Goal: Transaction & Acquisition: Book appointment/travel/reservation

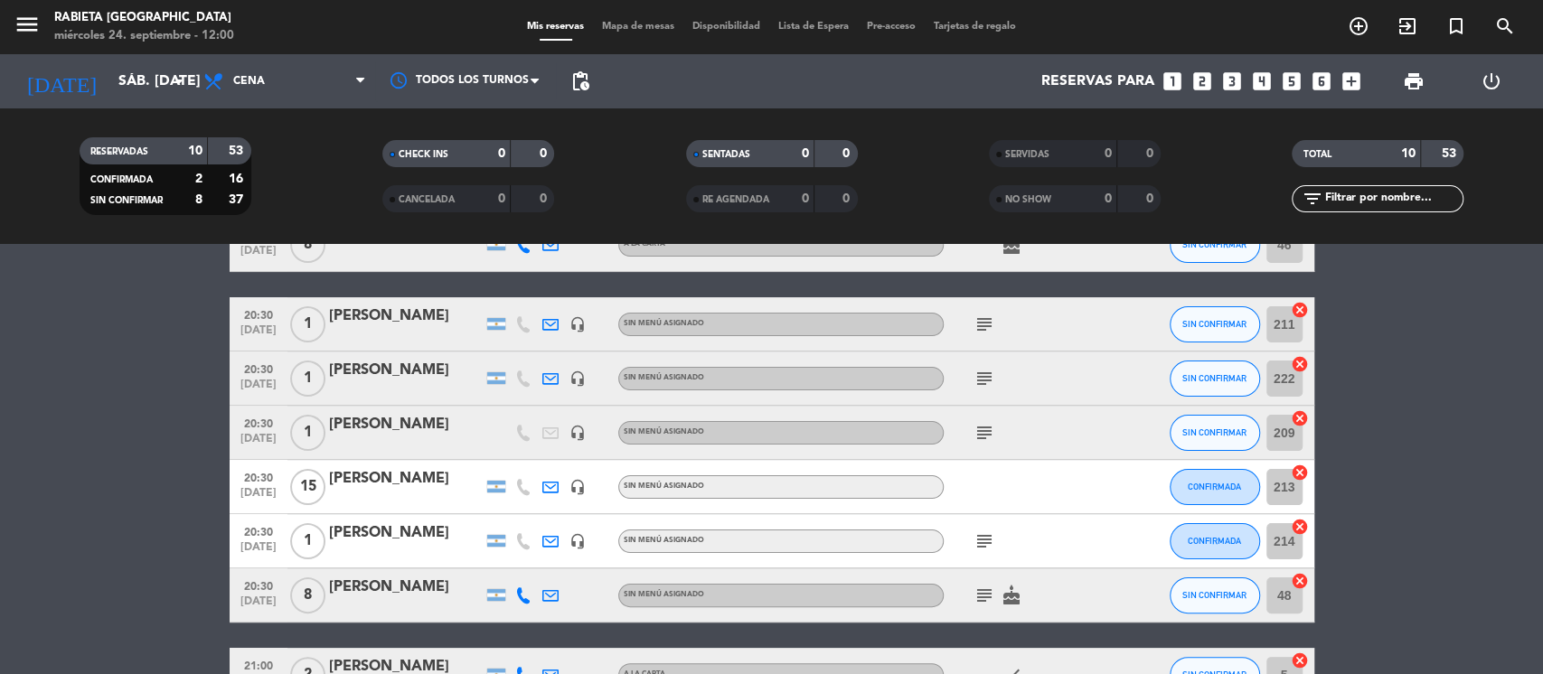
scroll to position [336, 0]
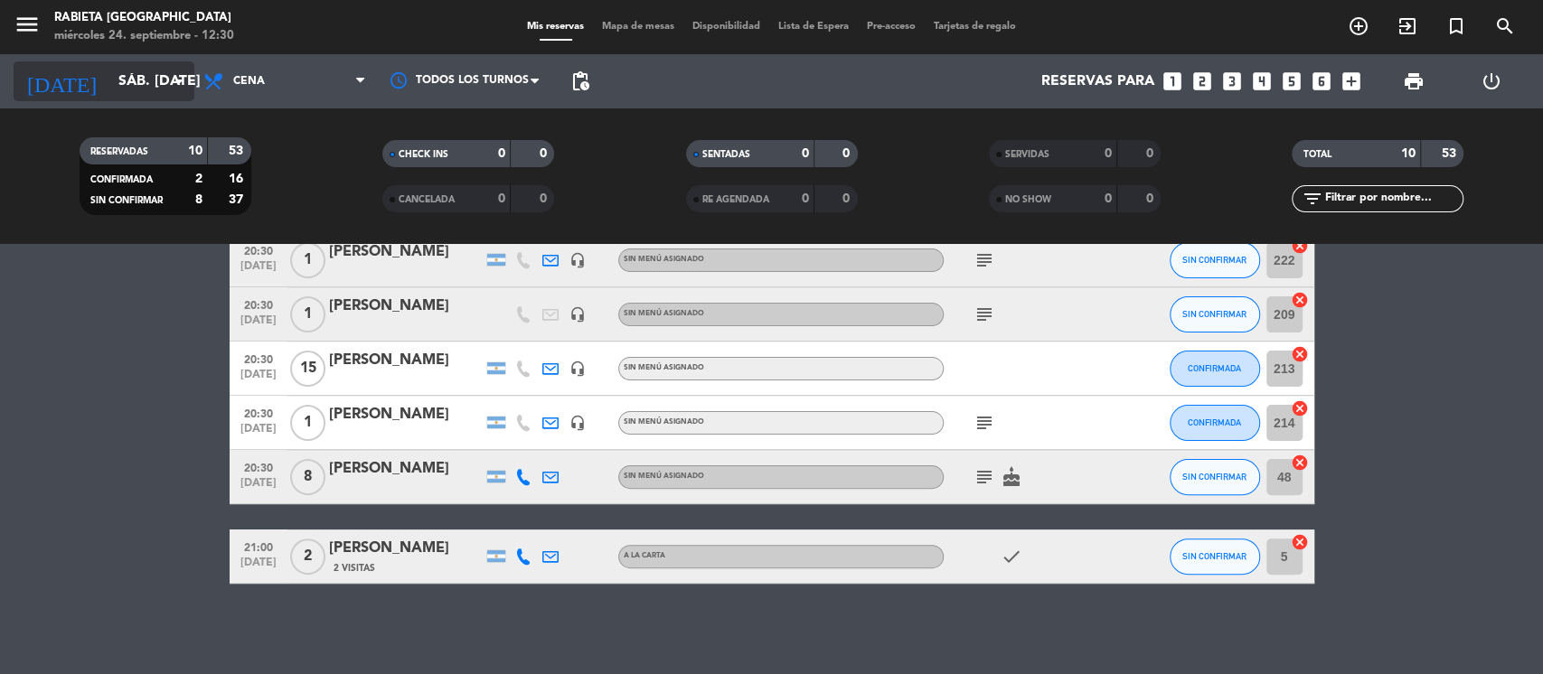
click at [123, 83] on input "sáb. [DATE]" at bounding box center [204, 81] width 191 height 35
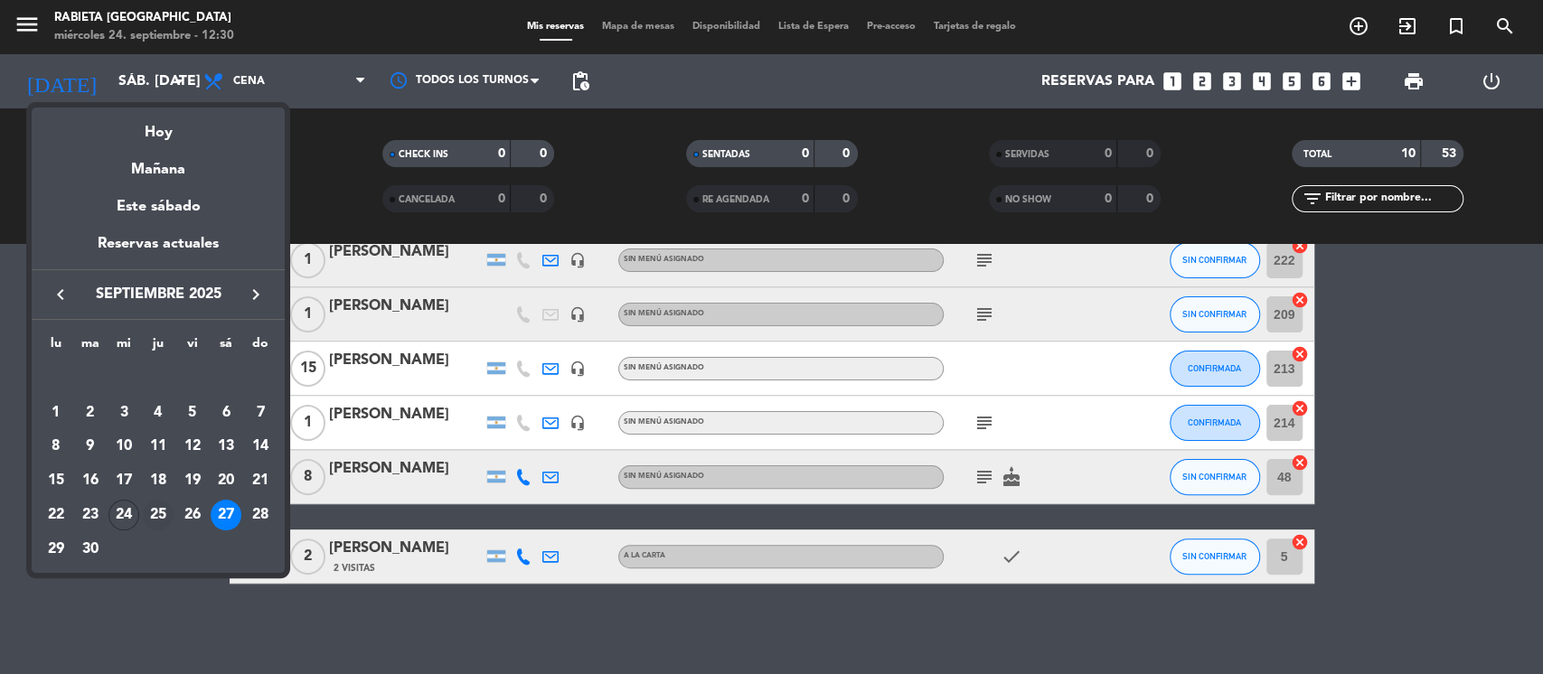
click at [165, 510] on div "25" at bounding box center [158, 515] width 31 height 31
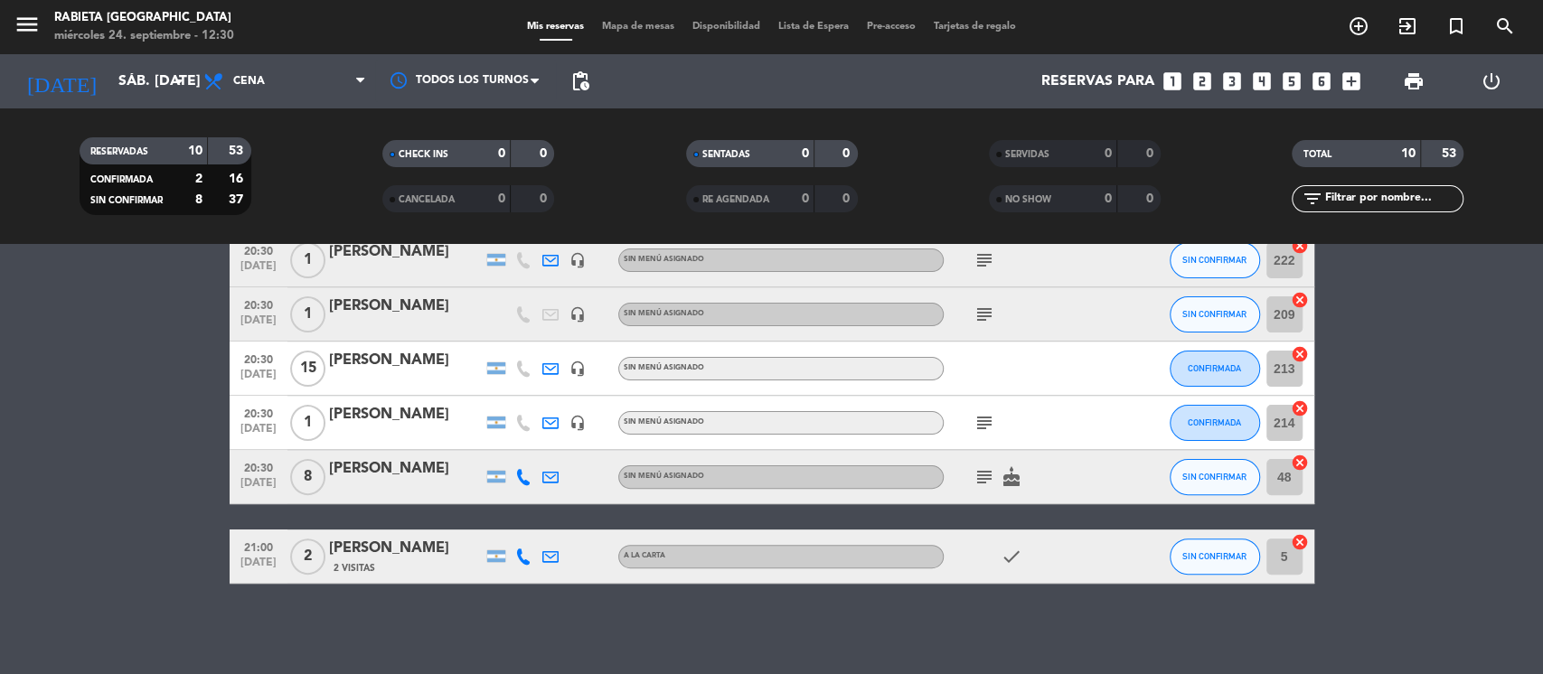
type input "[DEMOGRAPHIC_DATA] [DATE]"
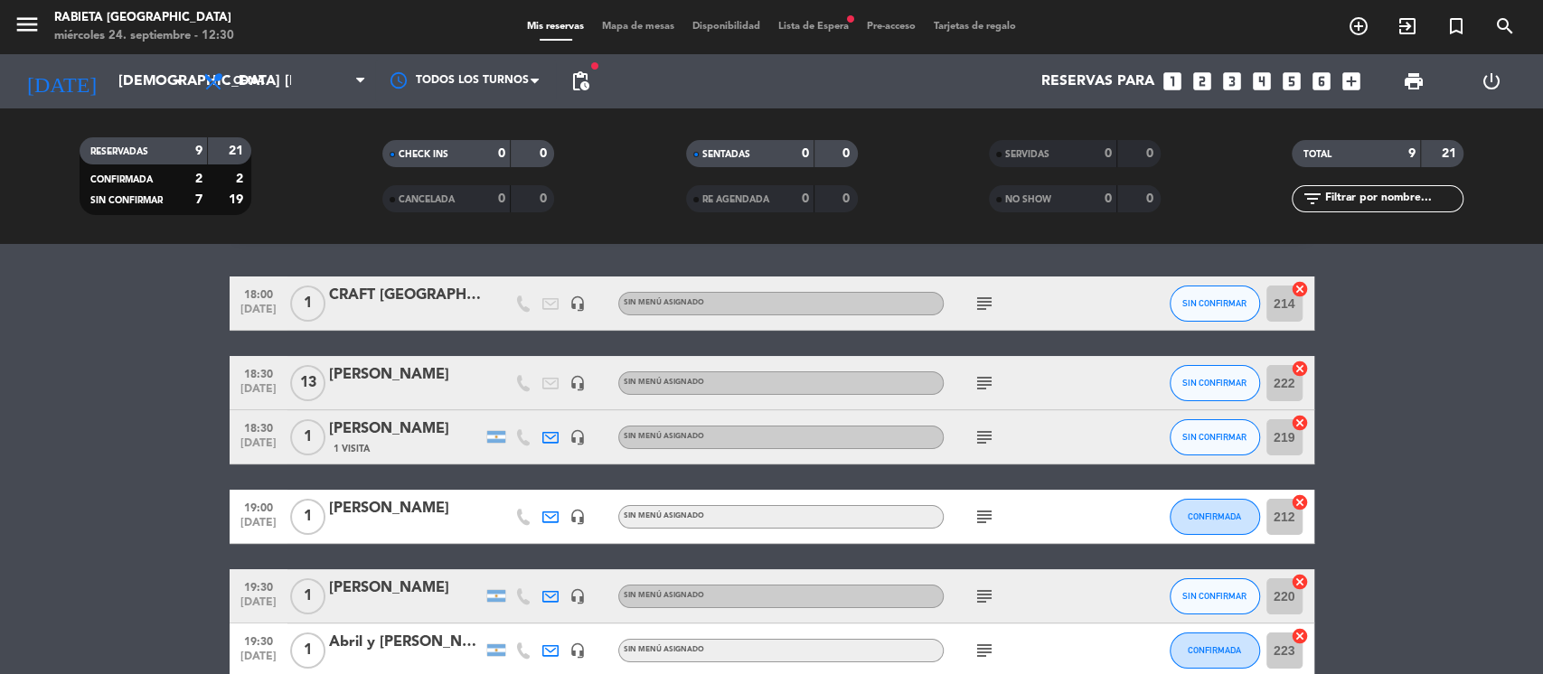
scroll to position [0, 0]
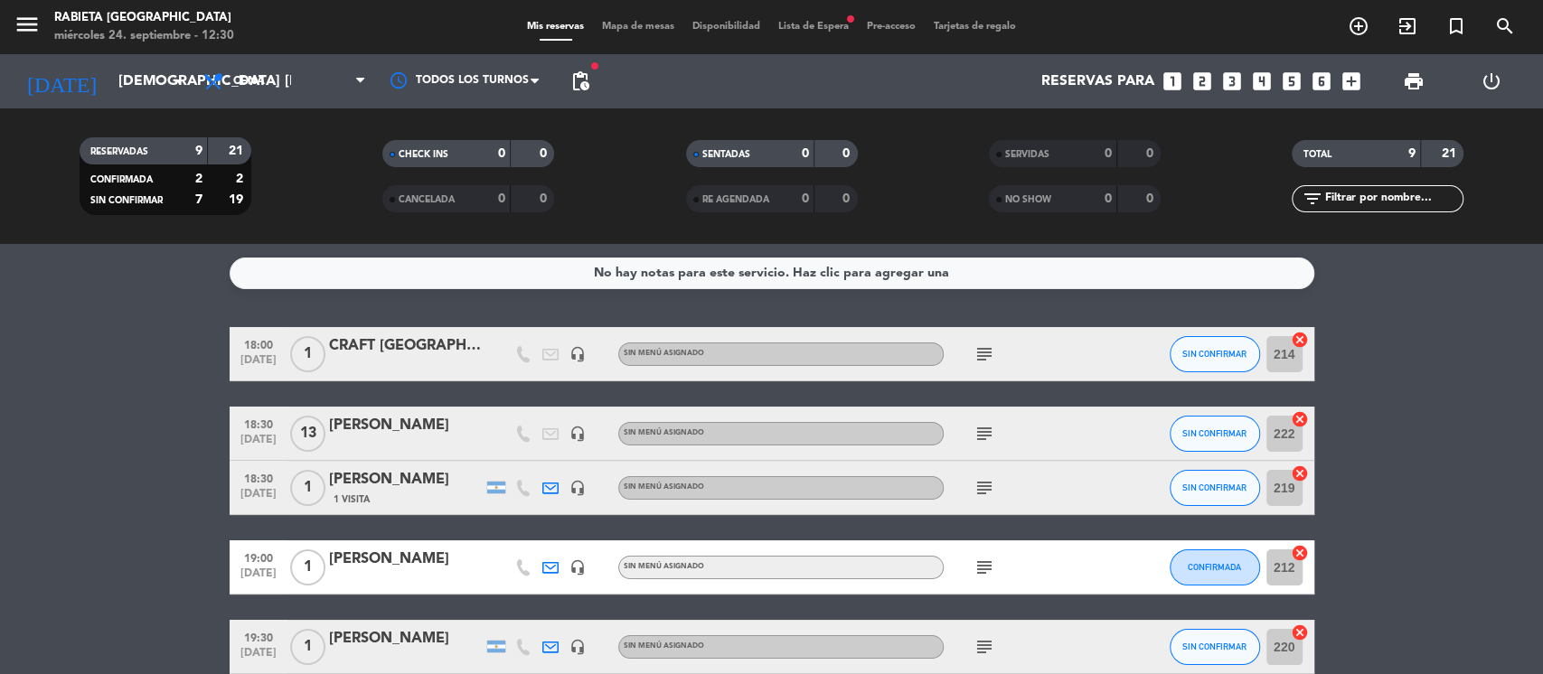
click at [569, 67] on span "pending_actions" at bounding box center [580, 81] width 36 height 36
click at [591, 76] on span "pending_actions" at bounding box center [580, 81] width 36 height 36
click at [578, 74] on span "pending_actions" at bounding box center [580, 81] width 22 height 22
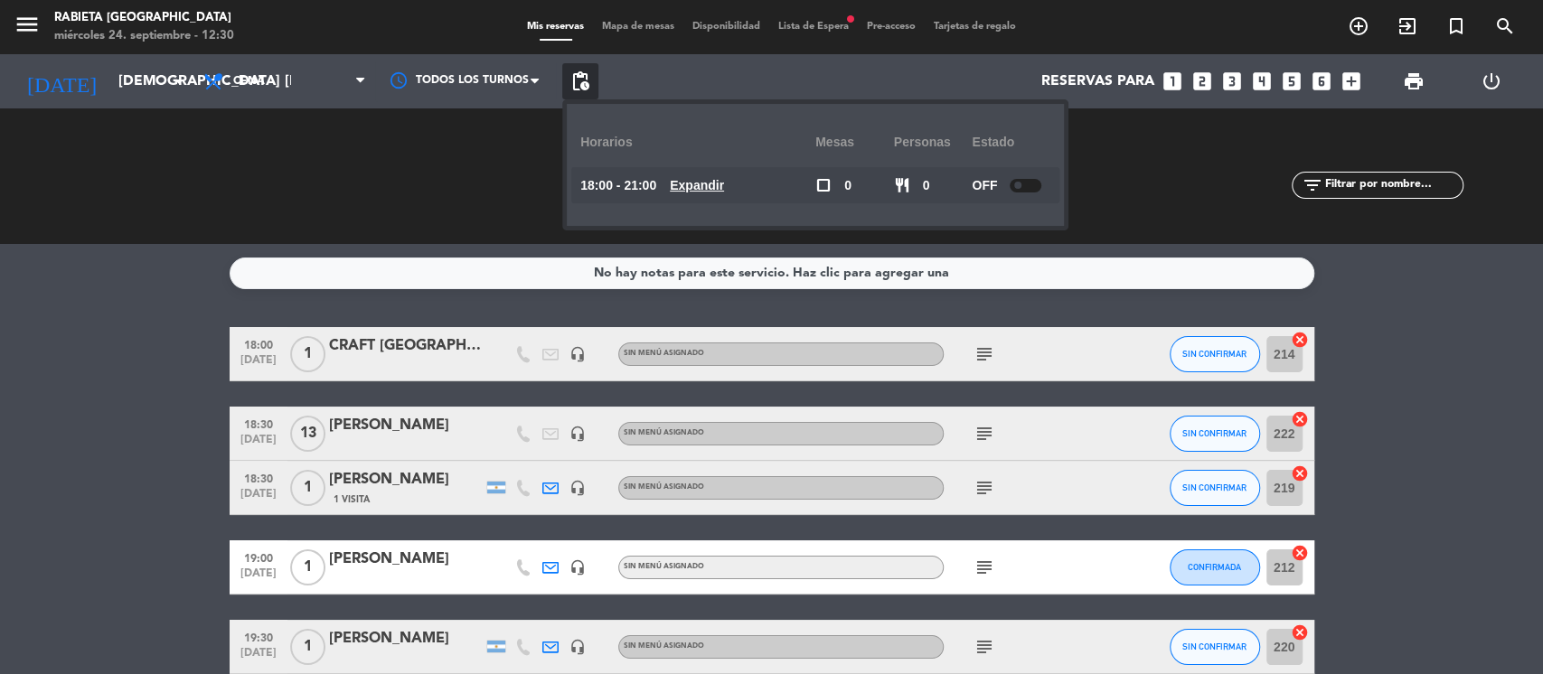
click at [803, 41] on div "menu Rabieta [GEOGRAPHIC_DATA] miércoles 24. septiembre - 12:30 Mis reservas Ma…" at bounding box center [771, 27] width 1543 height 54
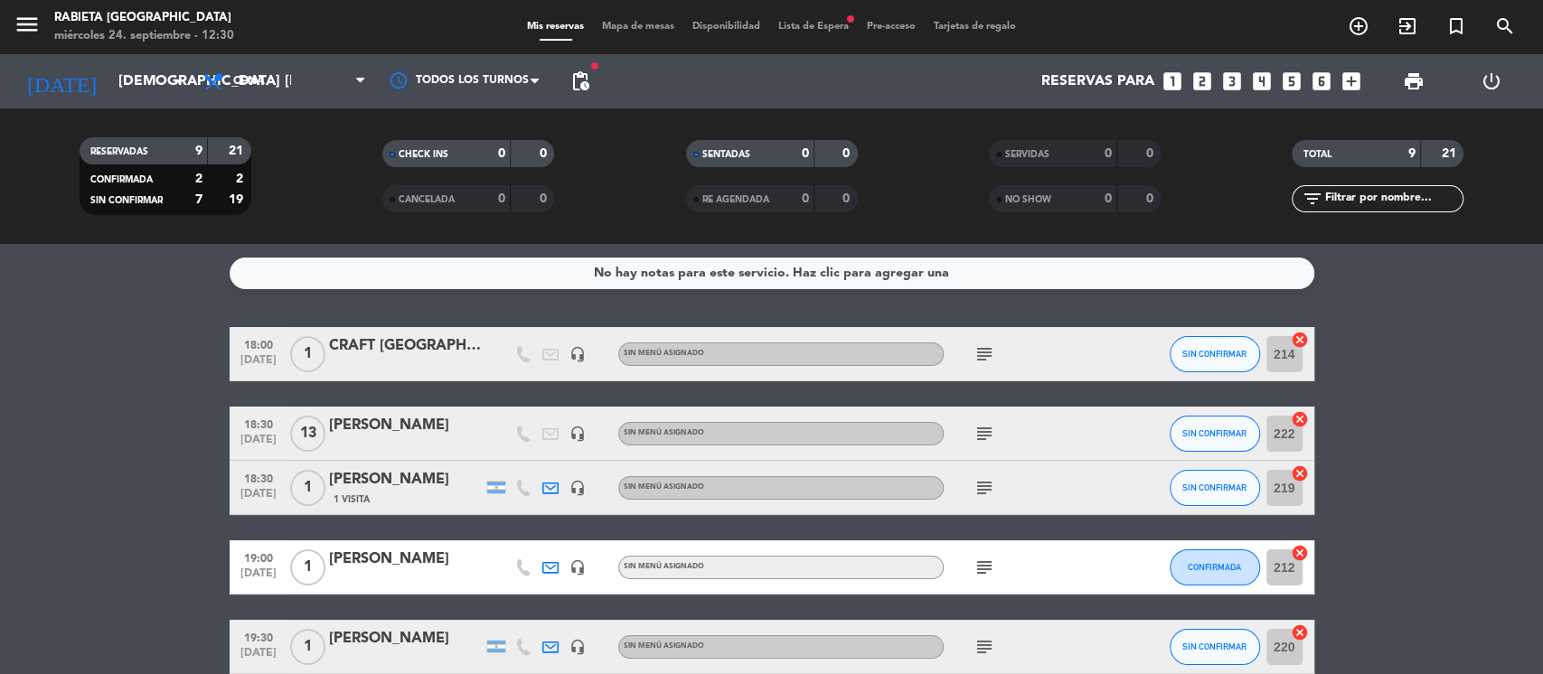
click at [803, 36] on div "menu Rabieta [GEOGRAPHIC_DATA] miércoles 24. septiembre - 12:30 Mis reservas Ma…" at bounding box center [771, 27] width 1543 height 54
click at [798, 27] on span "Lista de Espera fiber_manual_record" at bounding box center [813, 27] width 89 height 10
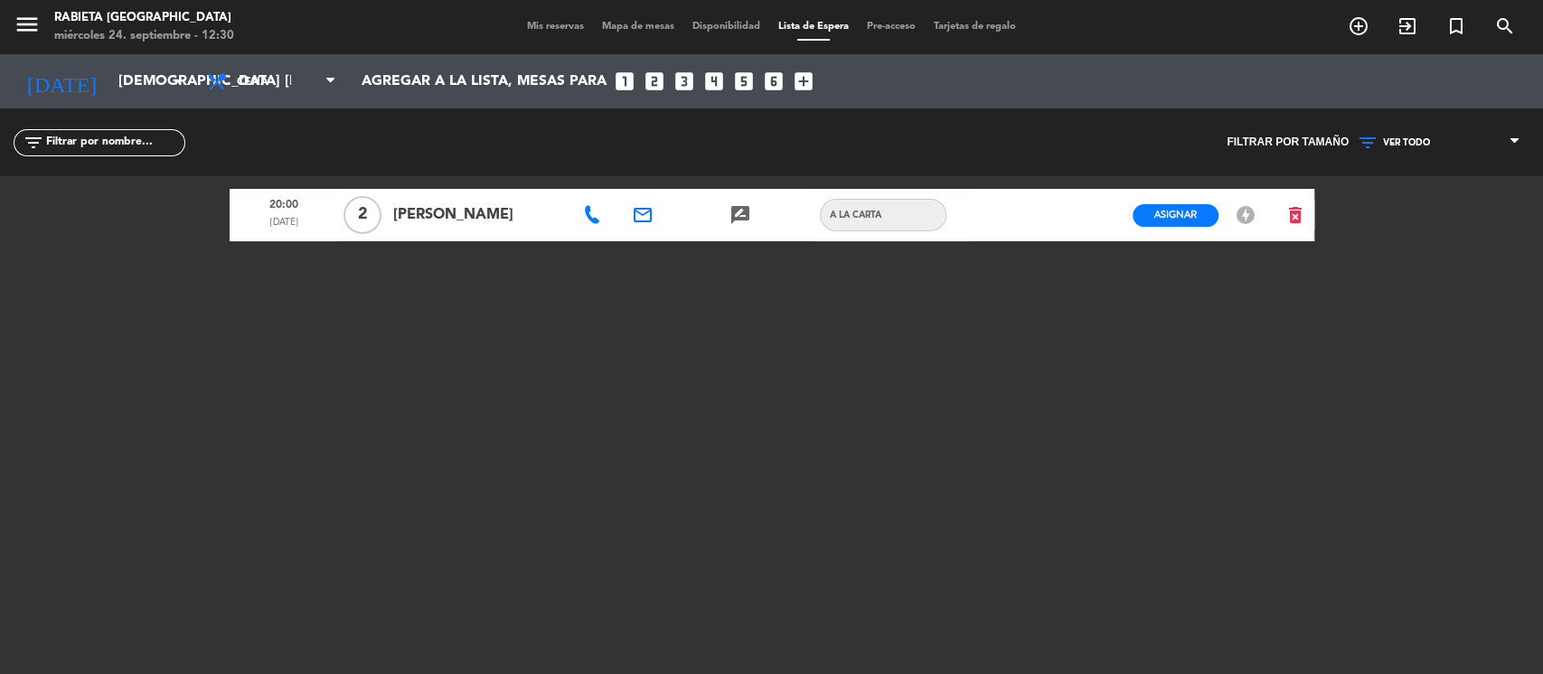
click at [1239, 409] on div "20:00 [DATE] 2 [PERSON_NAME] email rate_review credit_card A LA CARTA Asignar E…" at bounding box center [772, 402] width 1085 height 452
click at [560, 15] on div "menu Rabieta [GEOGRAPHIC_DATA] miércoles 24. septiembre - 12:30 Mis reservas Ma…" at bounding box center [771, 27] width 1543 height 54
click at [557, 22] on span "Mis reservas" at bounding box center [555, 27] width 75 height 10
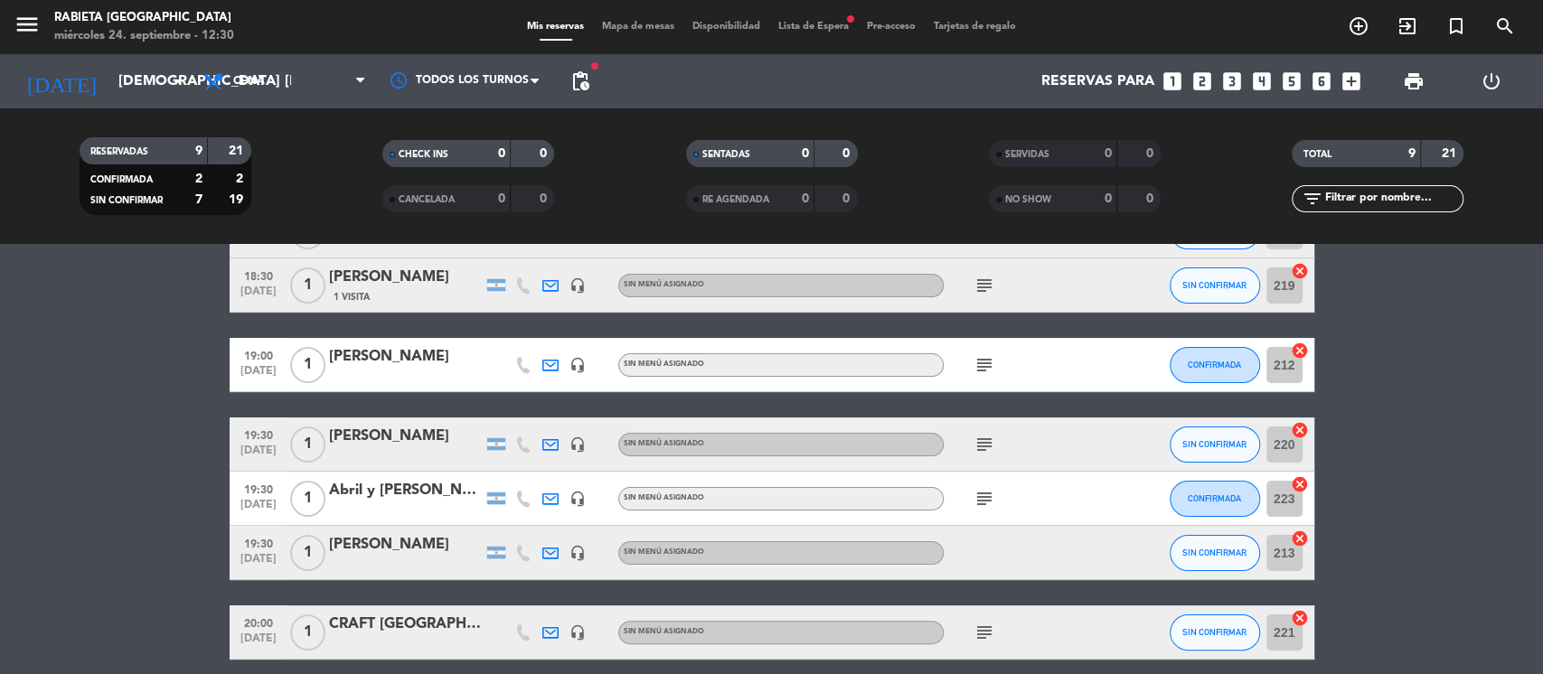
scroll to position [358, 0]
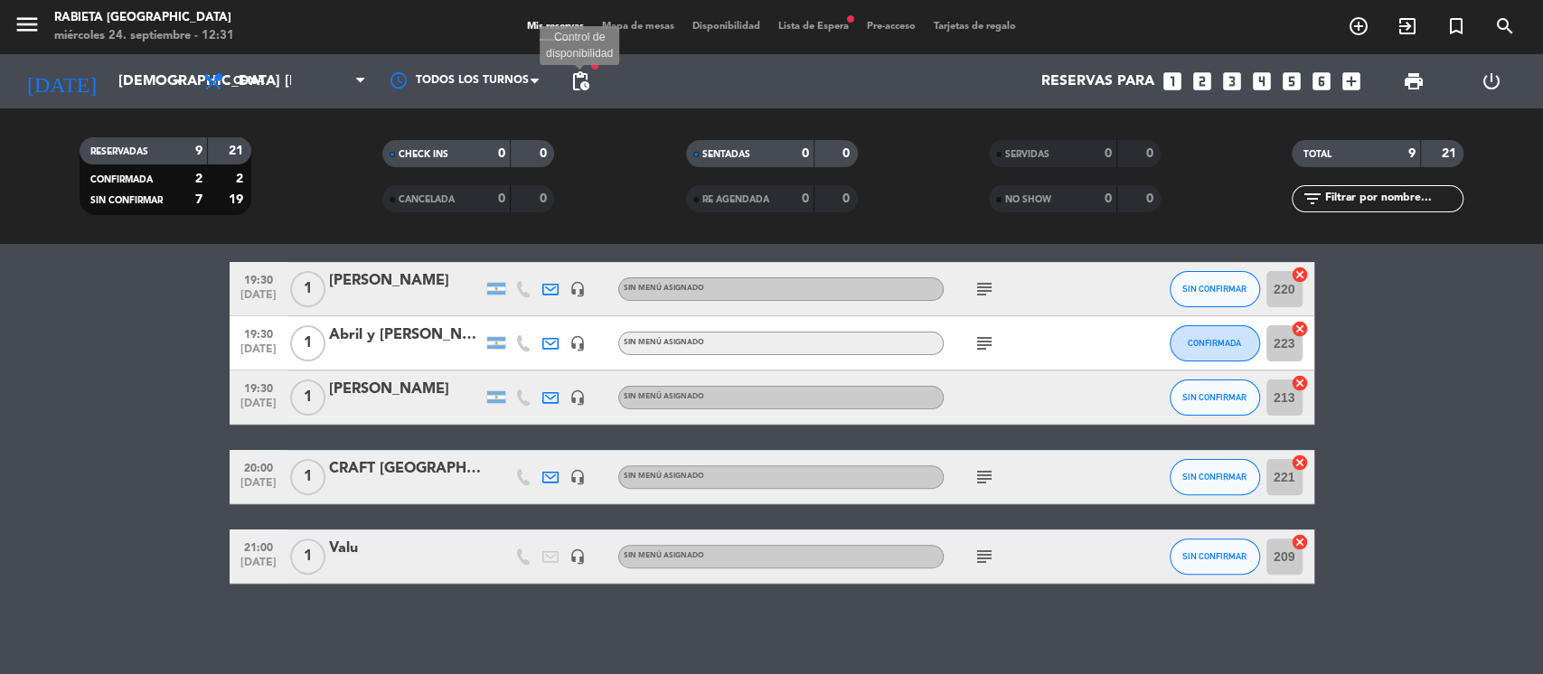
click at [578, 80] on span "pending_actions" at bounding box center [580, 81] width 22 height 22
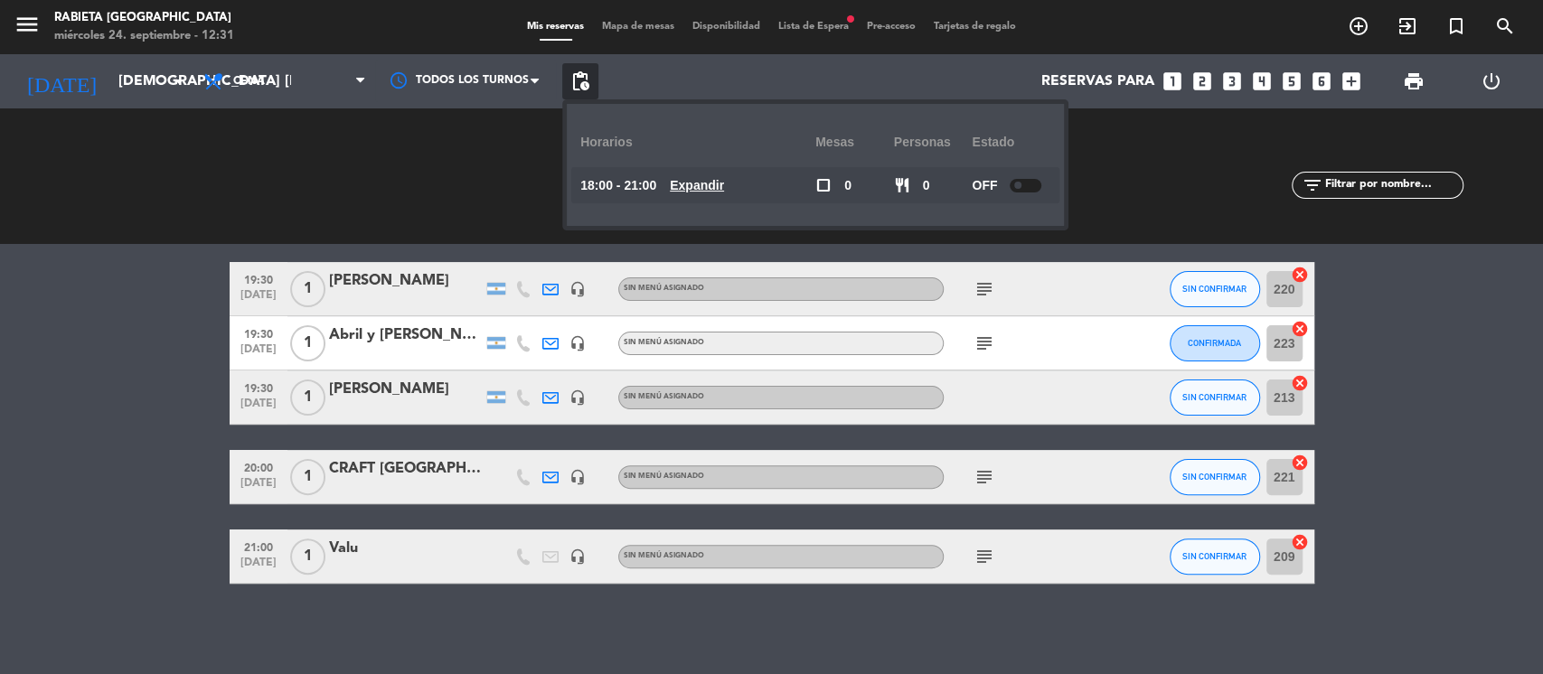
click at [1185, 213] on div "SERVIDAS 0 0 NO SHOW 0 0" at bounding box center [1074, 176] width 303 height 99
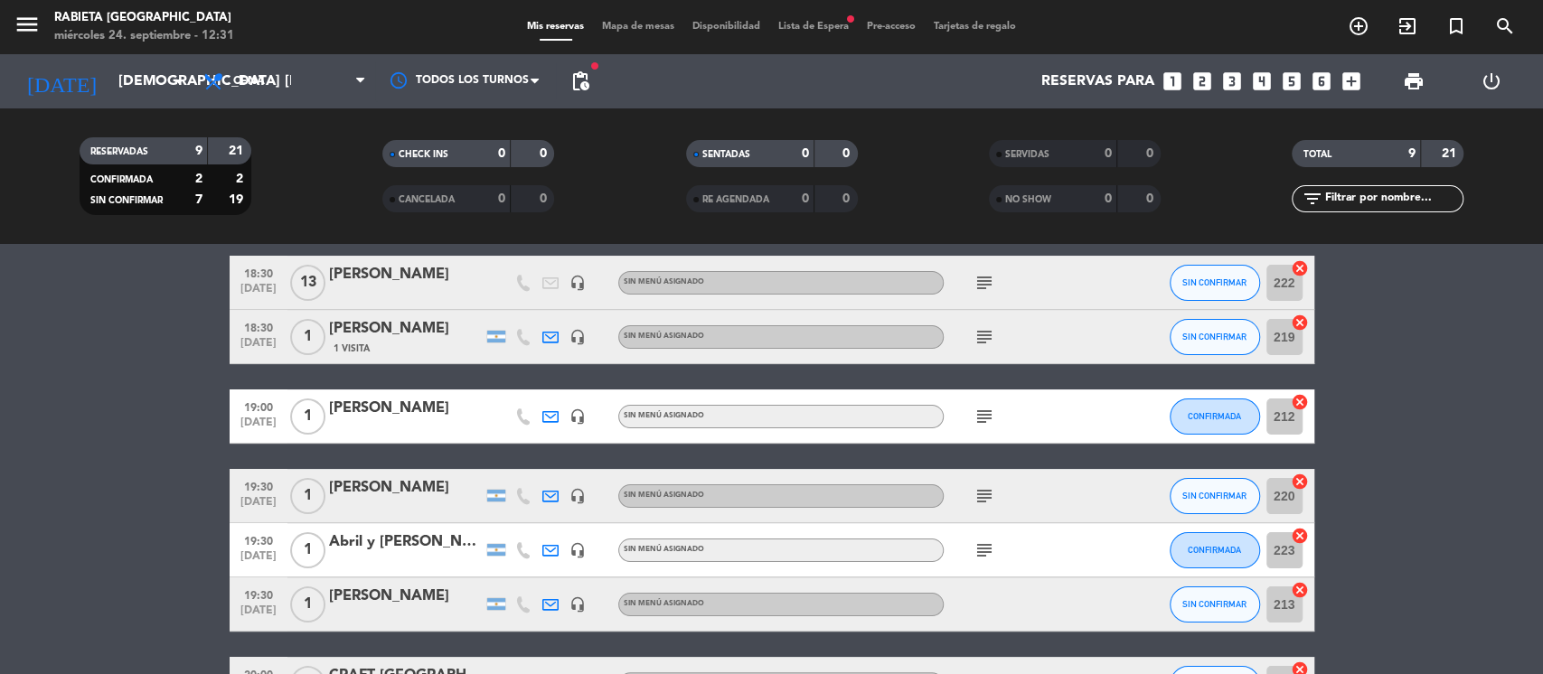
scroll to position [0, 0]
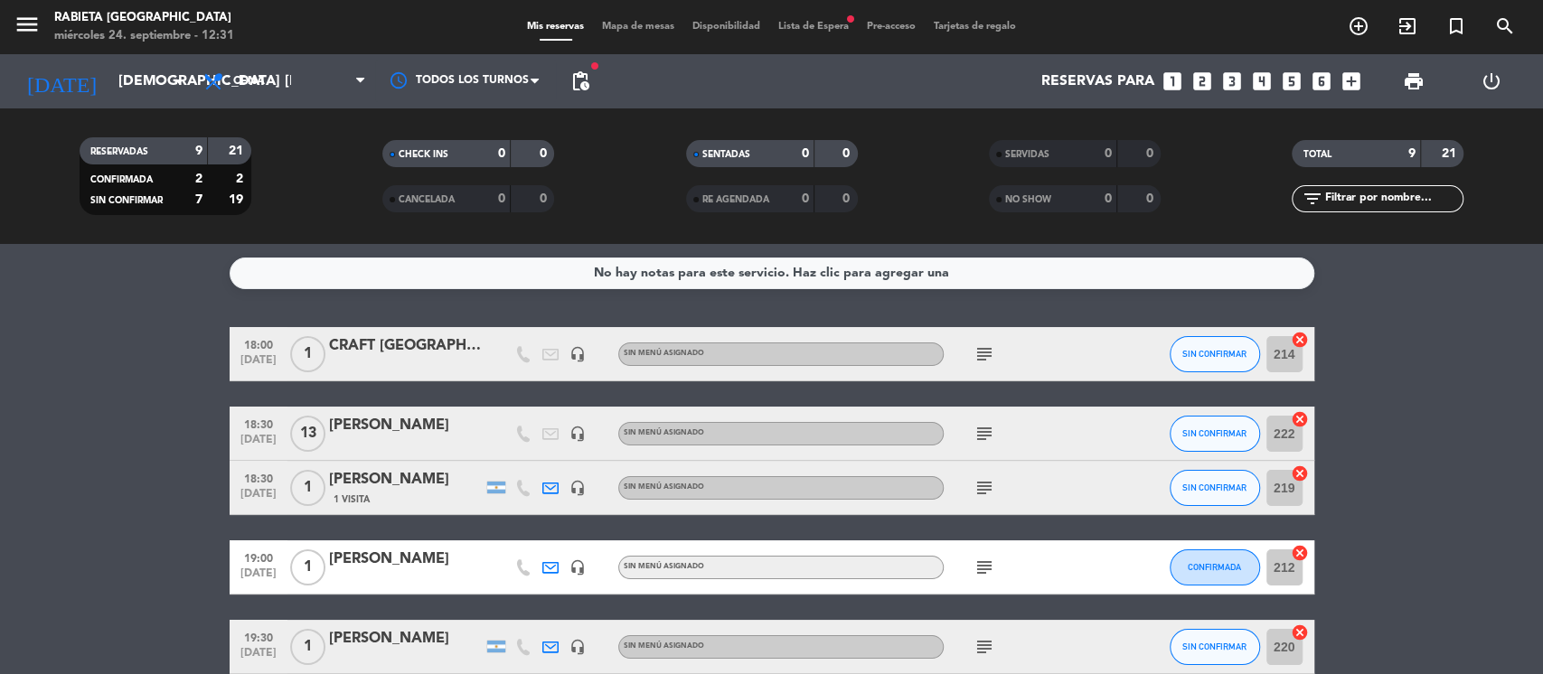
click at [810, 38] on div "menu Rabieta [GEOGRAPHIC_DATA] miércoles 24. septiembre - 12:31 Mis reservas Ma…" at bounding box center [771, 27] width 1543 height 54
click at [812, 29] on span "Lista de Espera fiber_manual_record" at bounding box center [813, 27] width 89 height 10
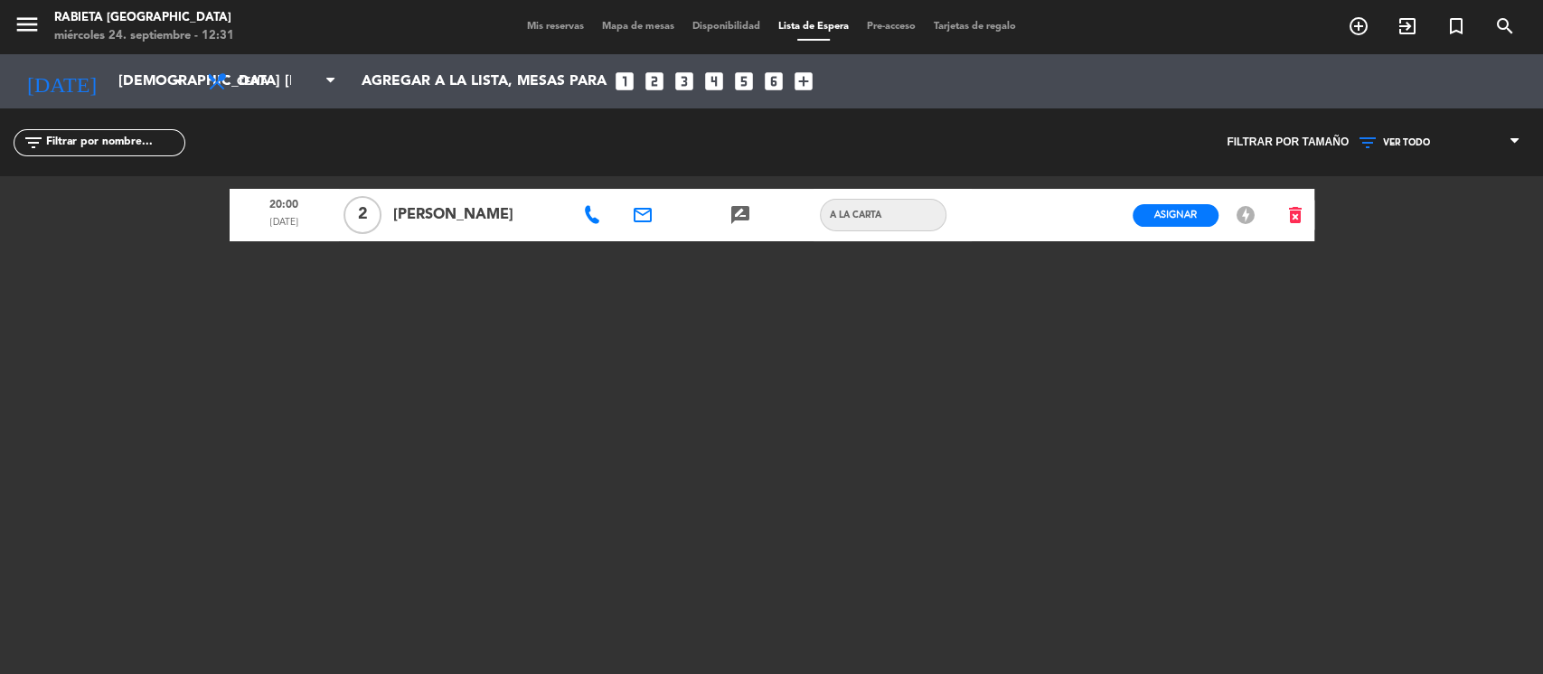
click at [144, 37] on div "miércoles 24. septiembre - 12:31" at bounding box center [144, 36] width 180 height 18
click at [34, 22] on icon "menu" at bounding box center [27, 24] width 27 height 27
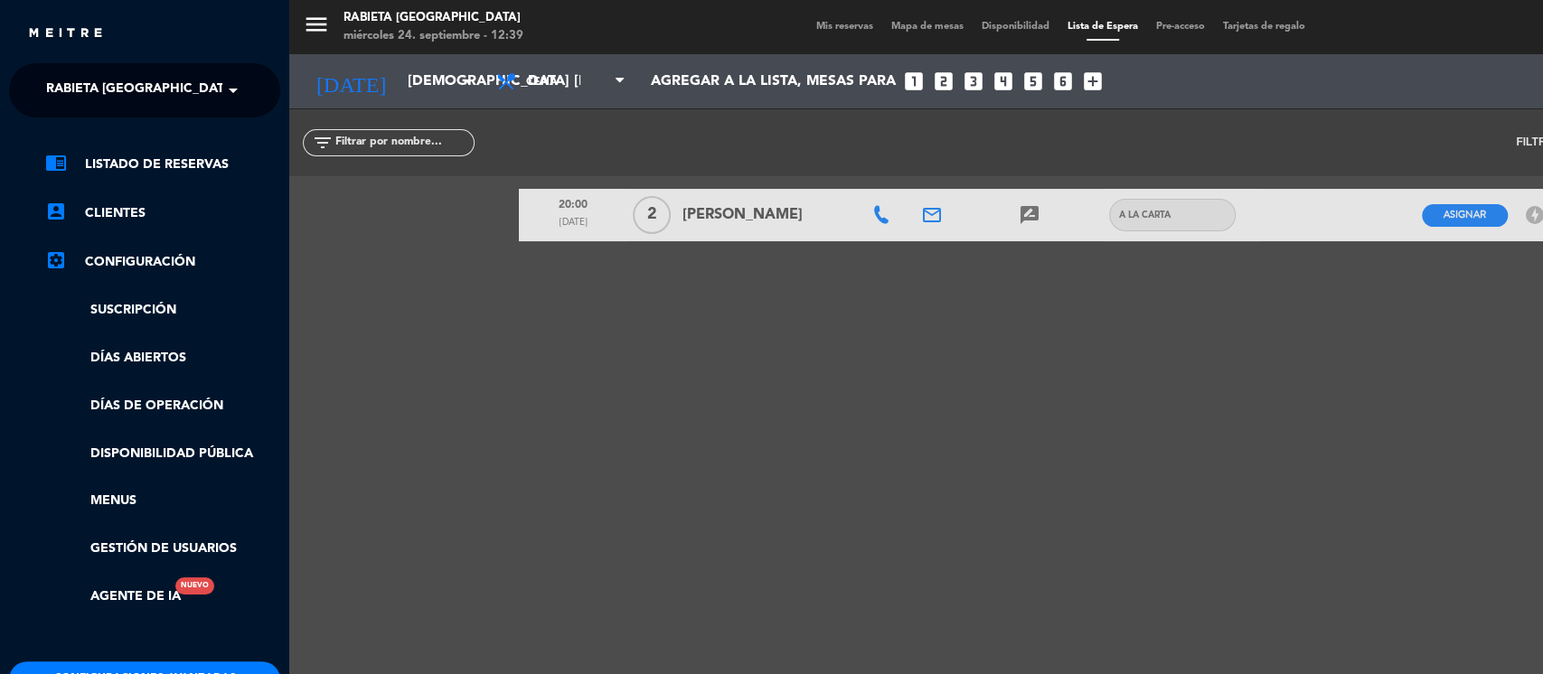
click at [496, 491] on div "menu Rabieta [GEOGRAPHIC_DATA] miércoles 24. septiembre - 12:39 Mis reservas Ma…" at bounding box center [1060, 337] width 1543 height 674
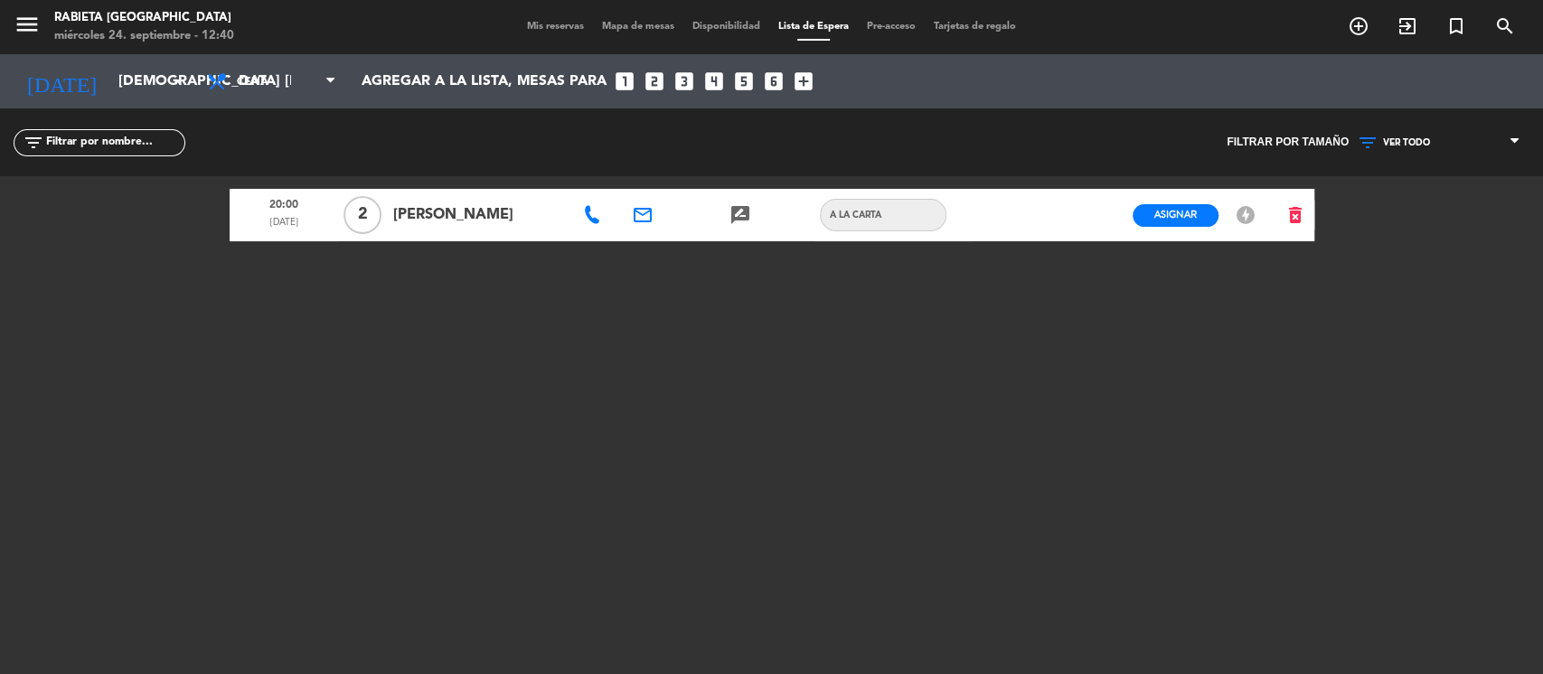
click at [1320, 452] on div "menu Rabieta [GEOGRAPHIC_DATA] miércoles 24. septiembre - 12:40 Mis reservas Ma…" at bounding box center [771, 337] width 1543 height 674
click at [144, 69] on input "[DEMOGRAPHIC_DATA] [DATE]" at bounding box center [204, 81] width 191 height 35
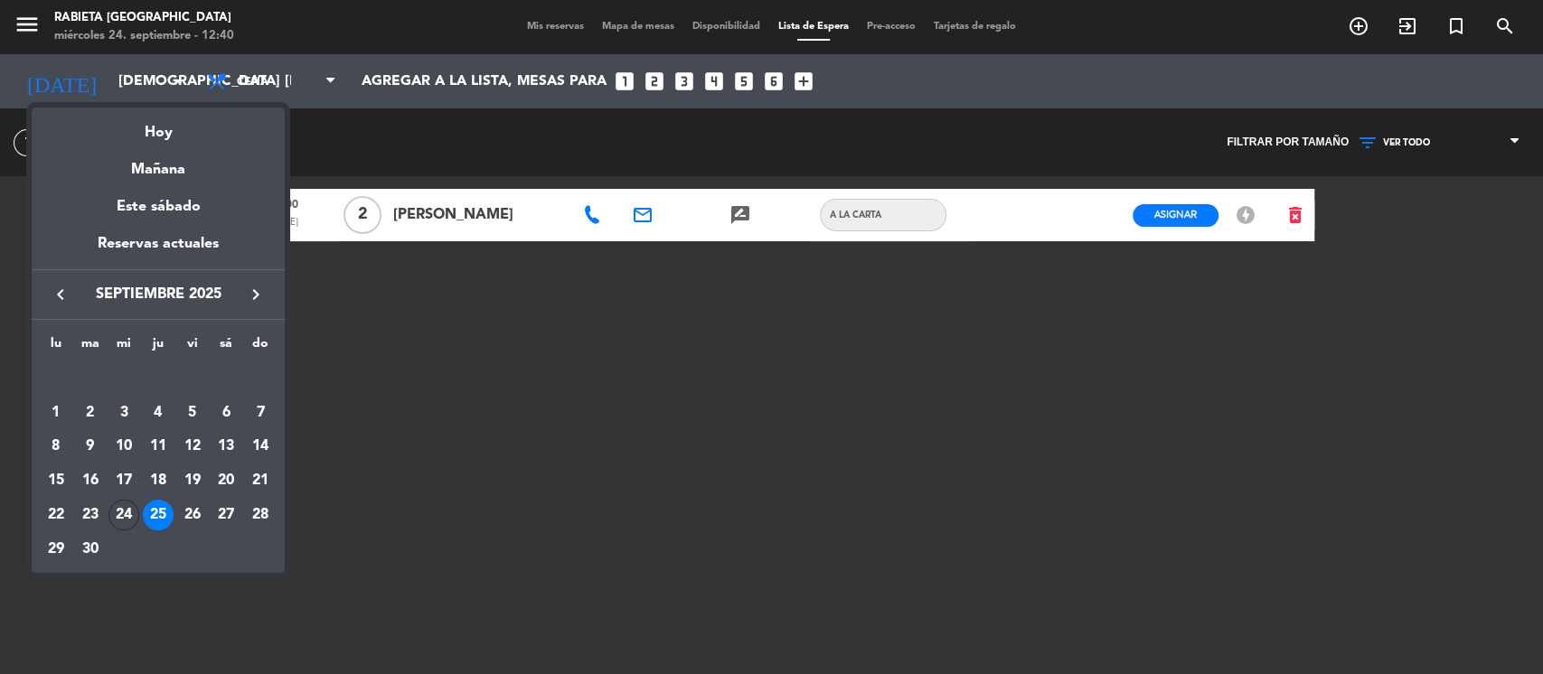
click at [129, 514] on div "24" at bounding box center [123, 515] width 31 height 31
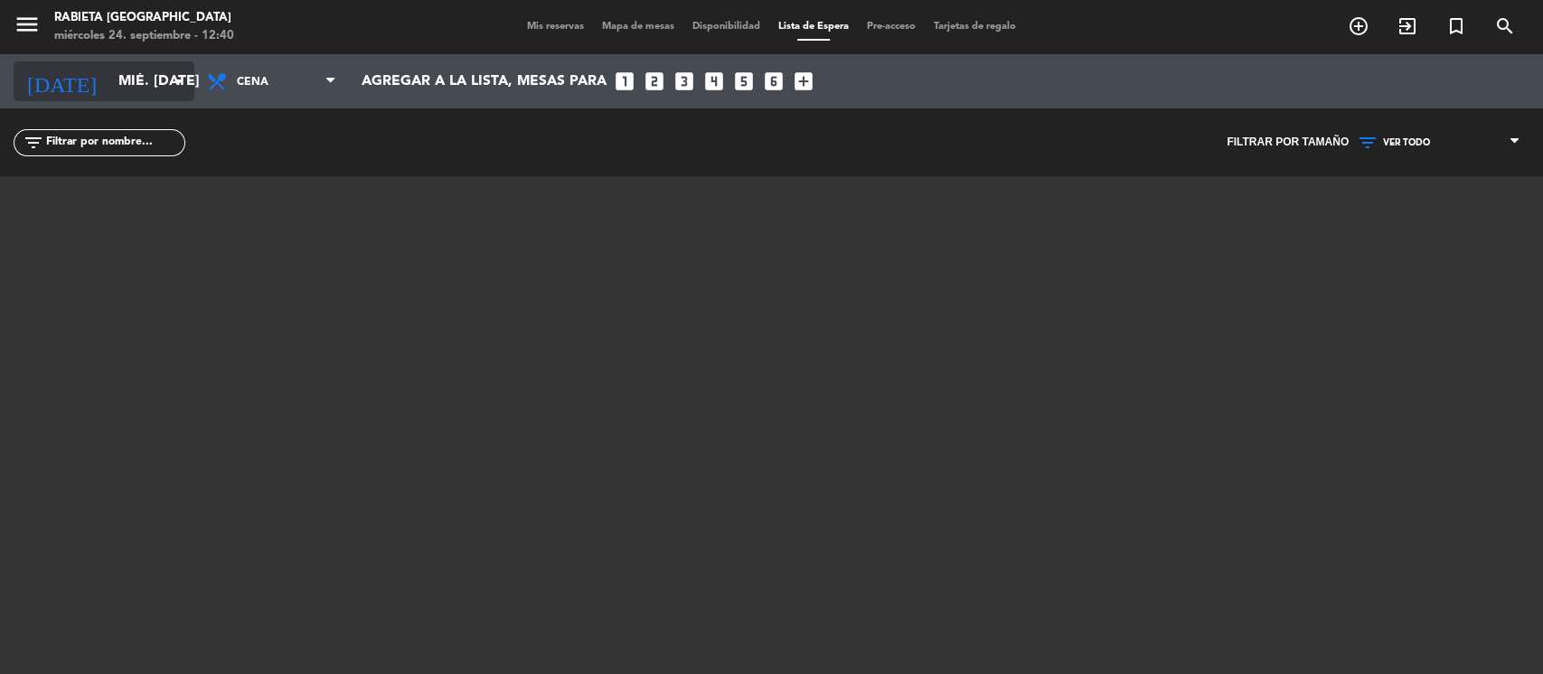
click at [144, 95] on input "mié. [DATE]" at bounding box center [204, 81] width 191 height 35
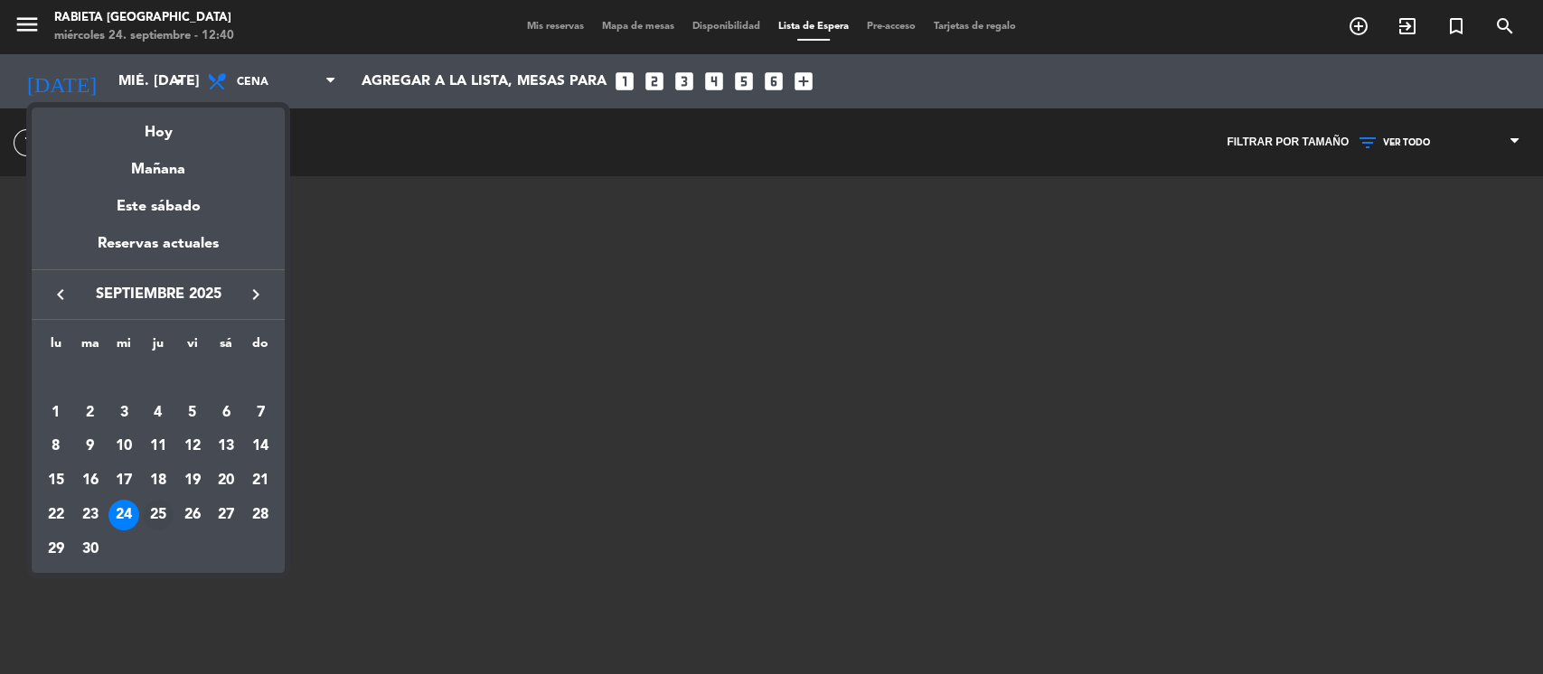
click at [162, 512] on div "25" at bounding box center [158, 515] width 31 height 31
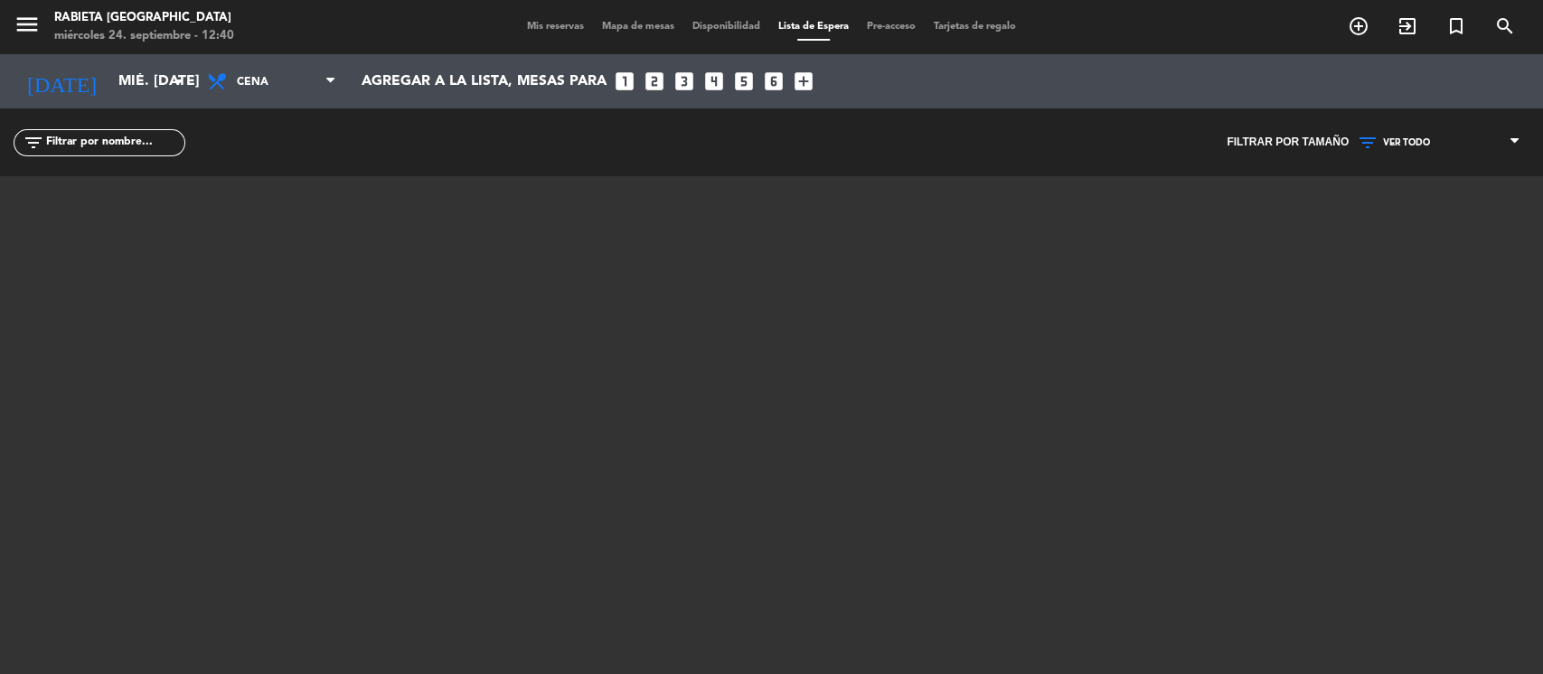
type input "[DEMOGRAPHIC_DATA] [DATE]"
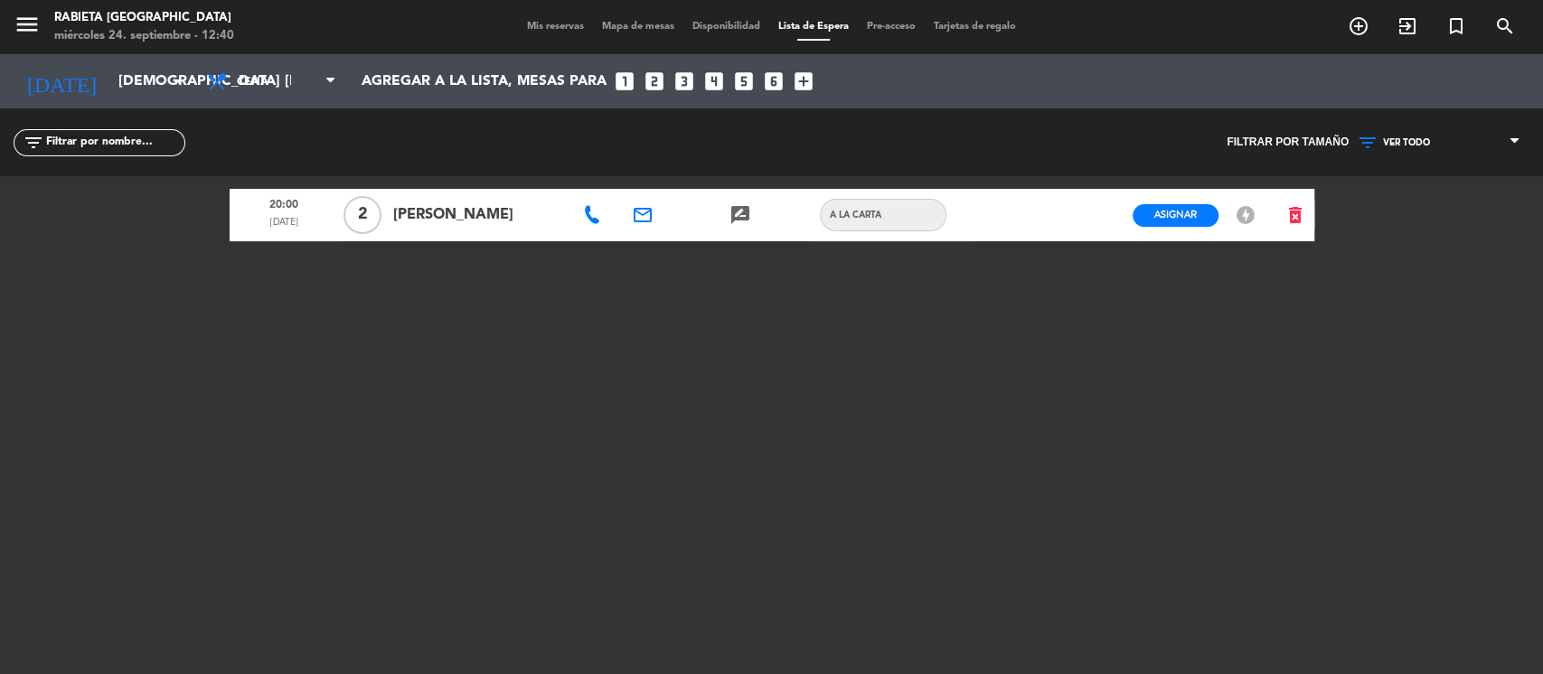
click at [528, 25] on span "Mis reservas" at bounding box center [555, 27] width 75 height 10
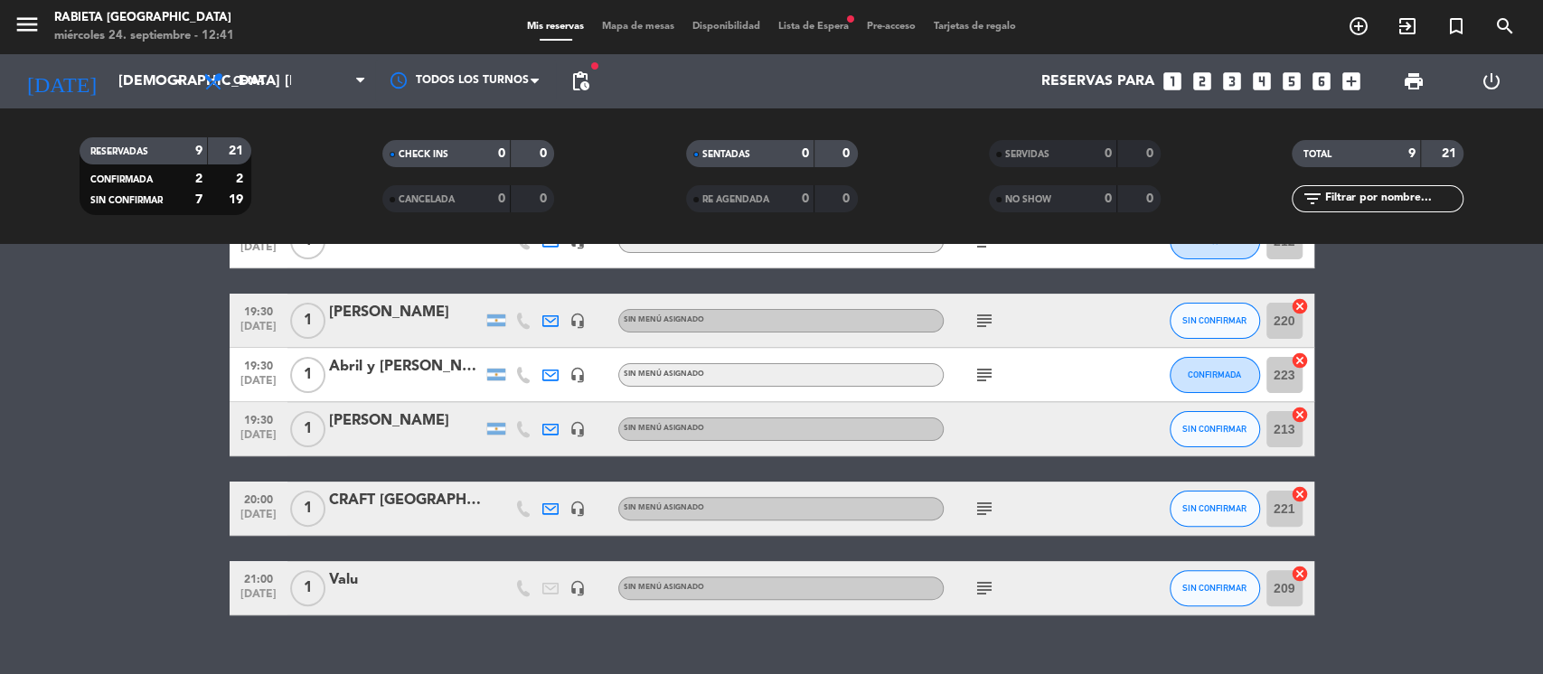
scroll to position [358, 0]
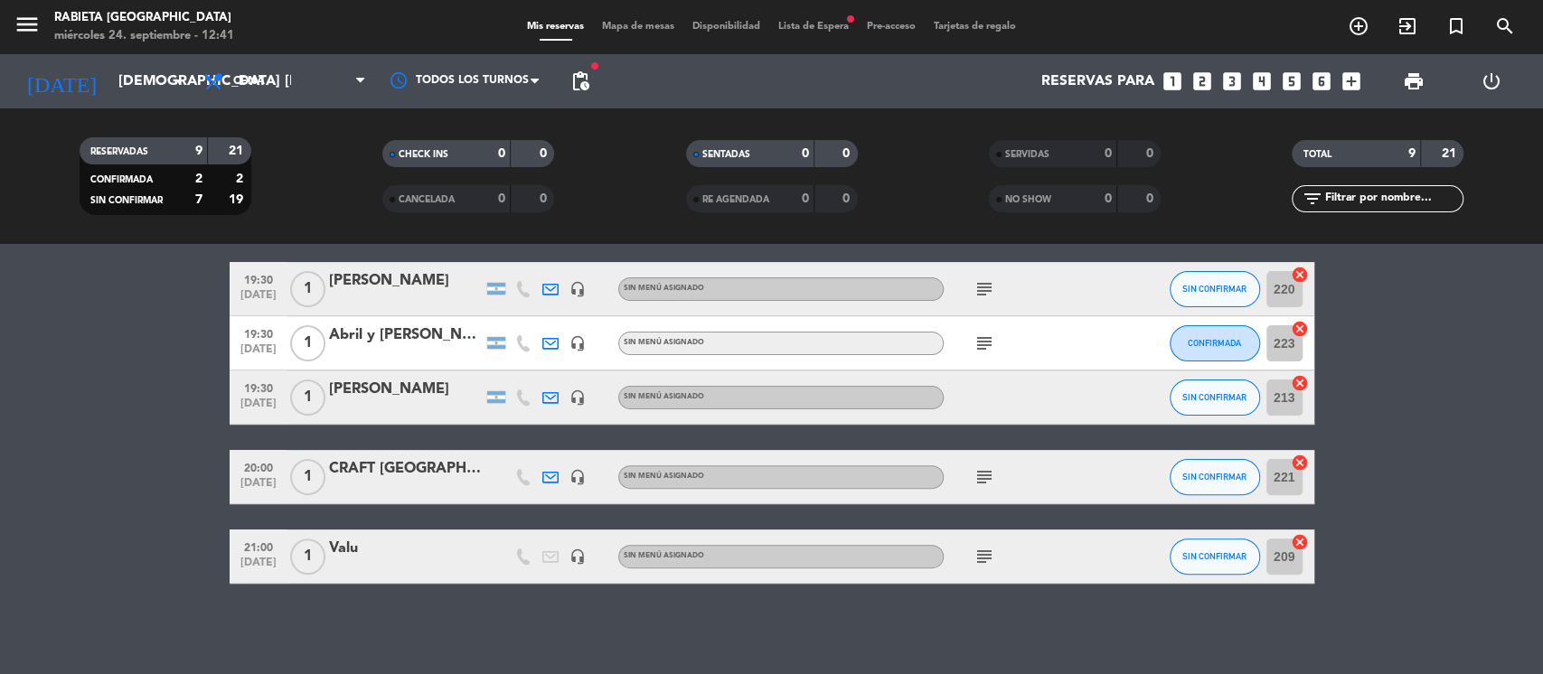
click at [146, 25] on div "Rabieta [GEOGRAPHIC_DATA]" at bounding box center [144, 18] width 180 height 18
click at [23, 11] on icon "menu" at bounding box center [27, 24] width 27 height 27
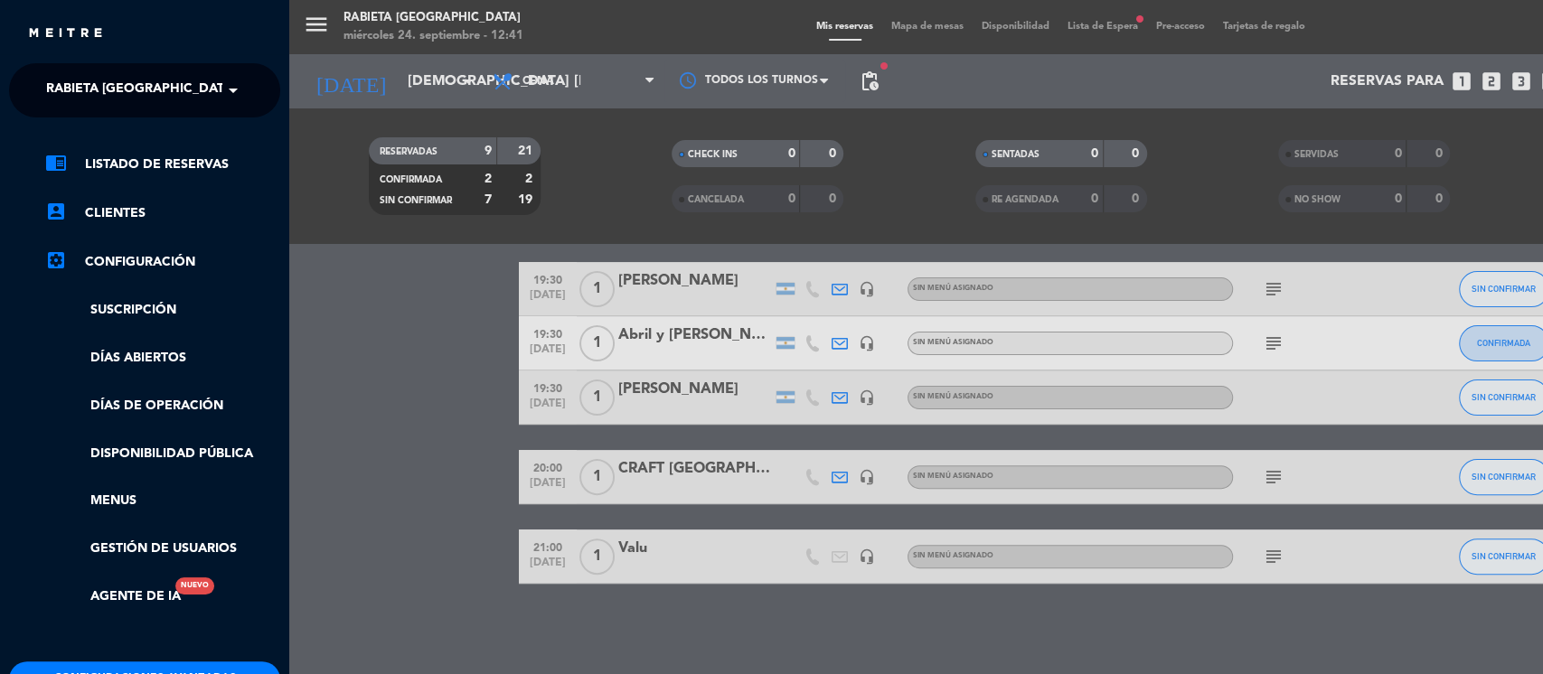
click at [204, 91] on input "text" at bounding box center [146, 91] width 221 height 40
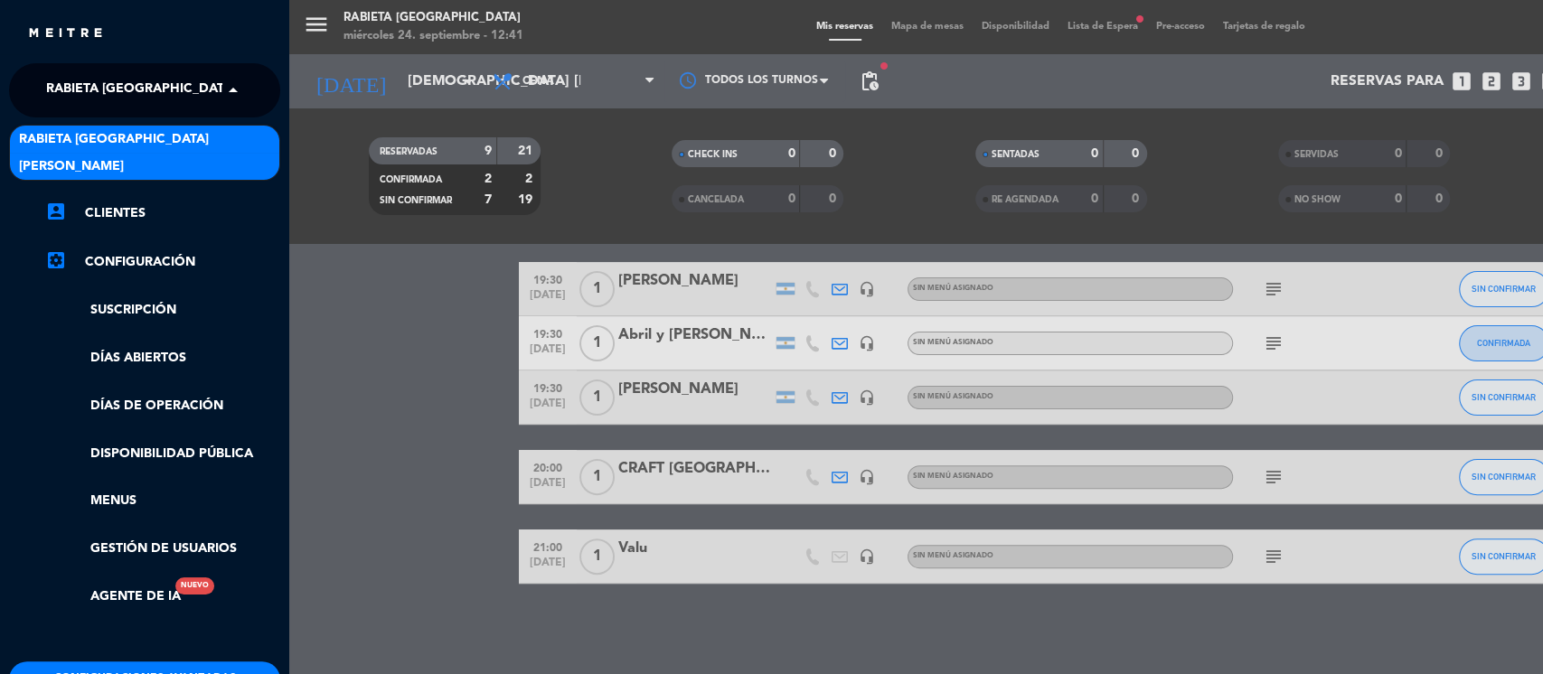
click at [202, 156] on div "[PERSON_NAME]" at bounding box center [144, 166] width 269 height 27
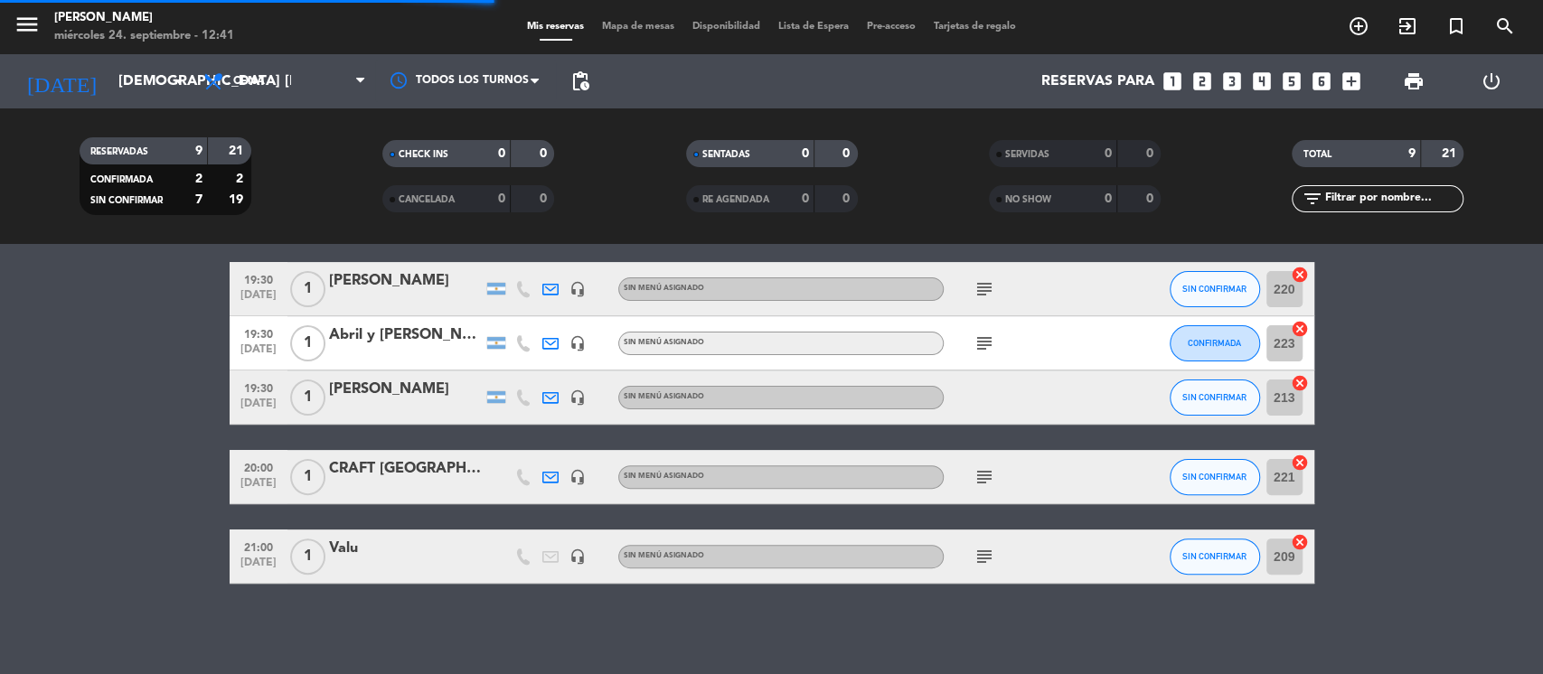
scroll to position [0, 0]
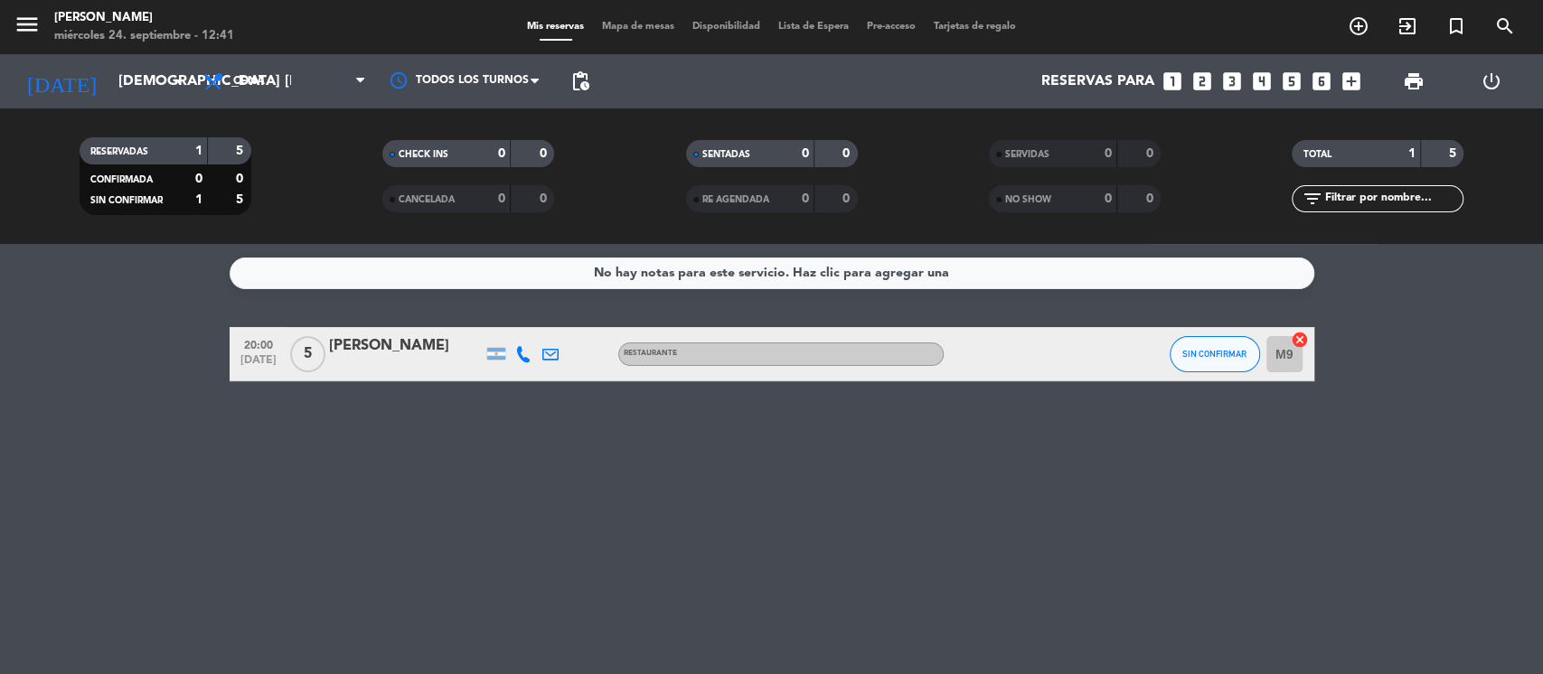
click at [36, 13] on span "menu" at bounding box center [34, 27] width 41 height 42
click at [29, 9] on span "menu MENU" at bounding box center [34, 27] width 41 height 42
click at [28, 40] on button "menu" at bounding box center [27, 27] width 27 height 33
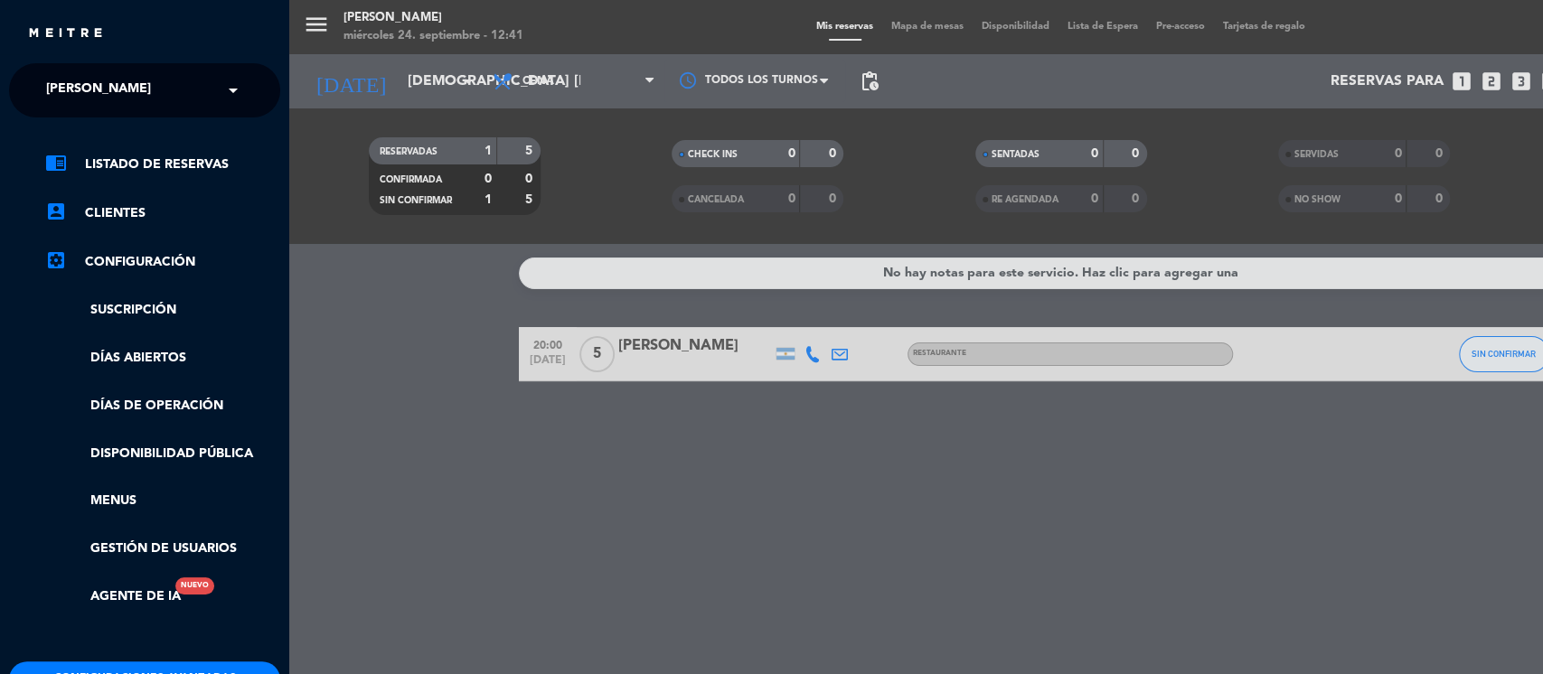
click at [146, 106] on div "× [PERSON_NAME]" at bounding box center [108, 90] width 139 height 38
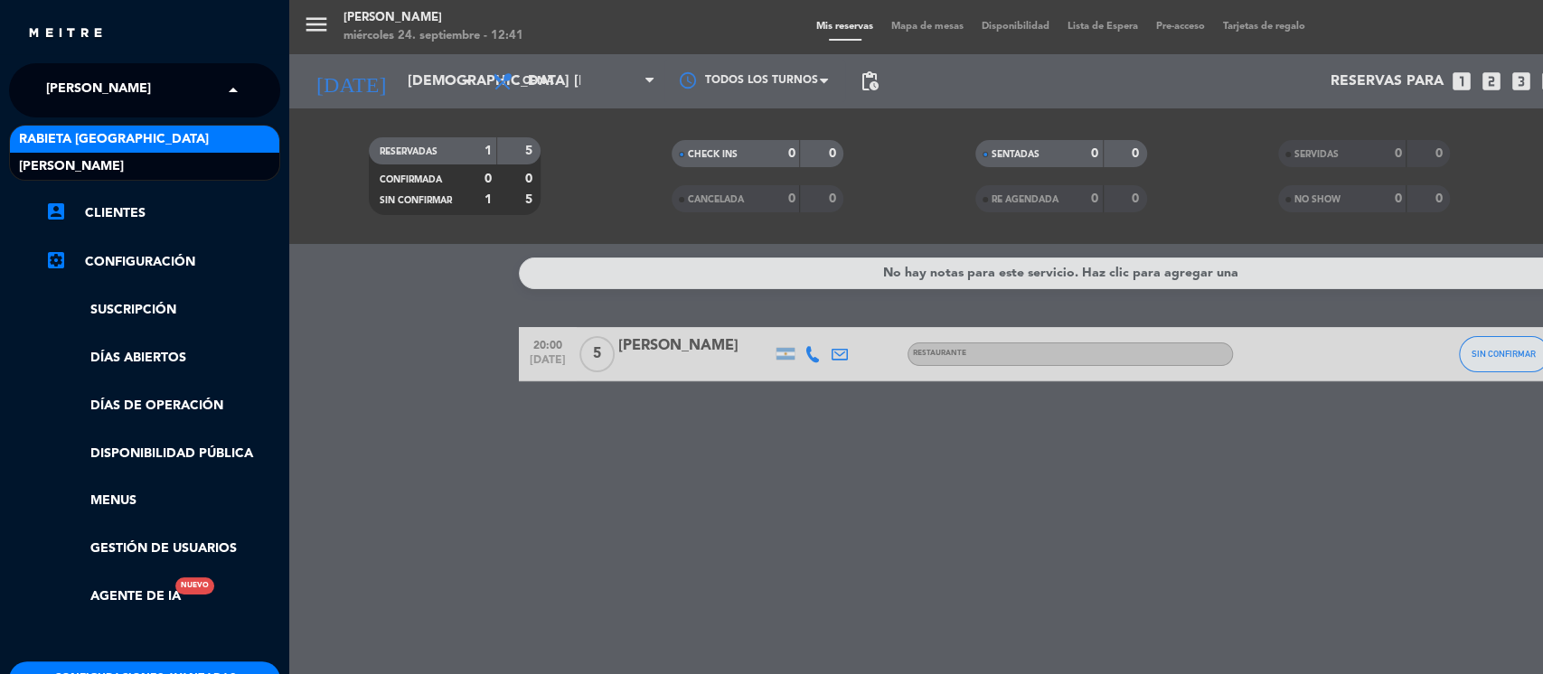
click at [119, 134] on span "Rabieta [GEOGRAPHIC_DATA]" at bounding box center [114, 139] width 190 height 21
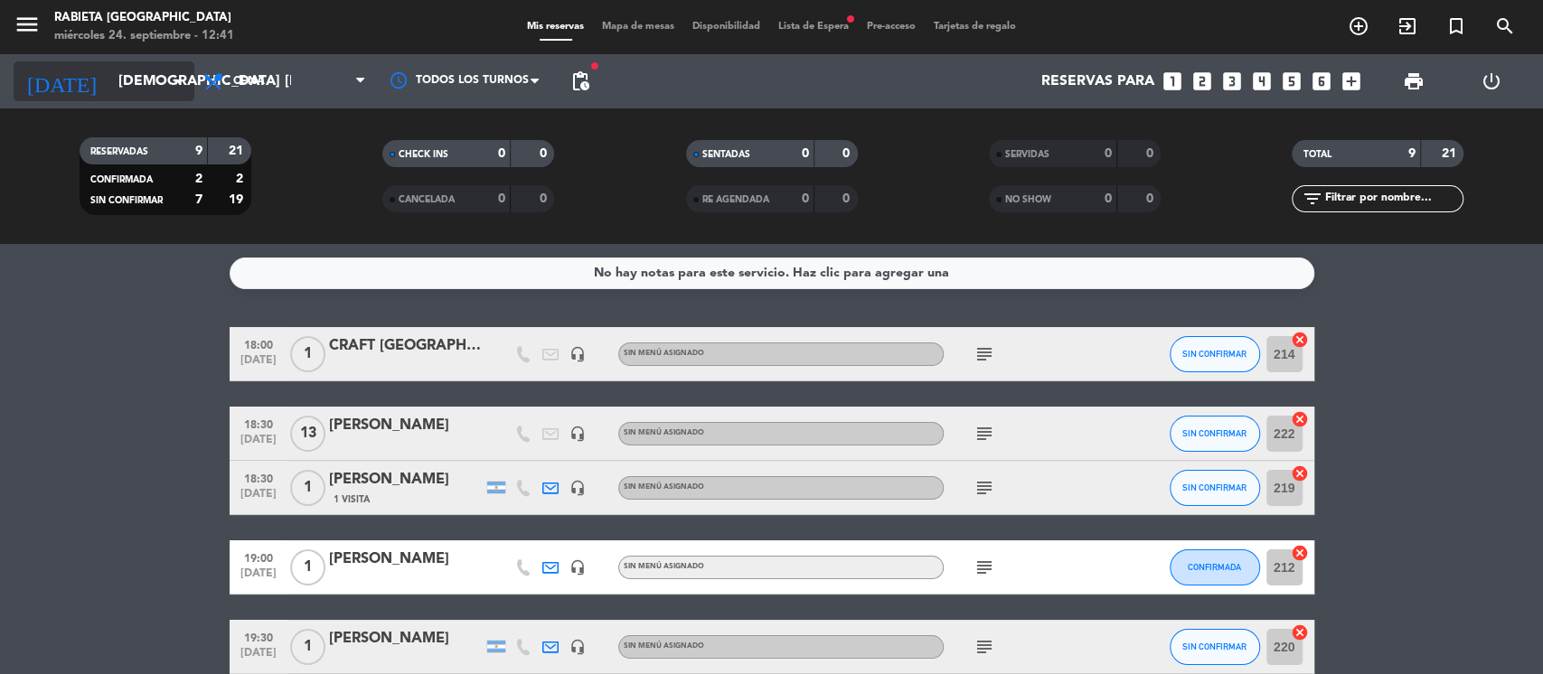
click at [152, 86] on input "[DEMOGRAPHIC_DATA] [DATE]" at bounding box center [204, 81] width 191 height 35
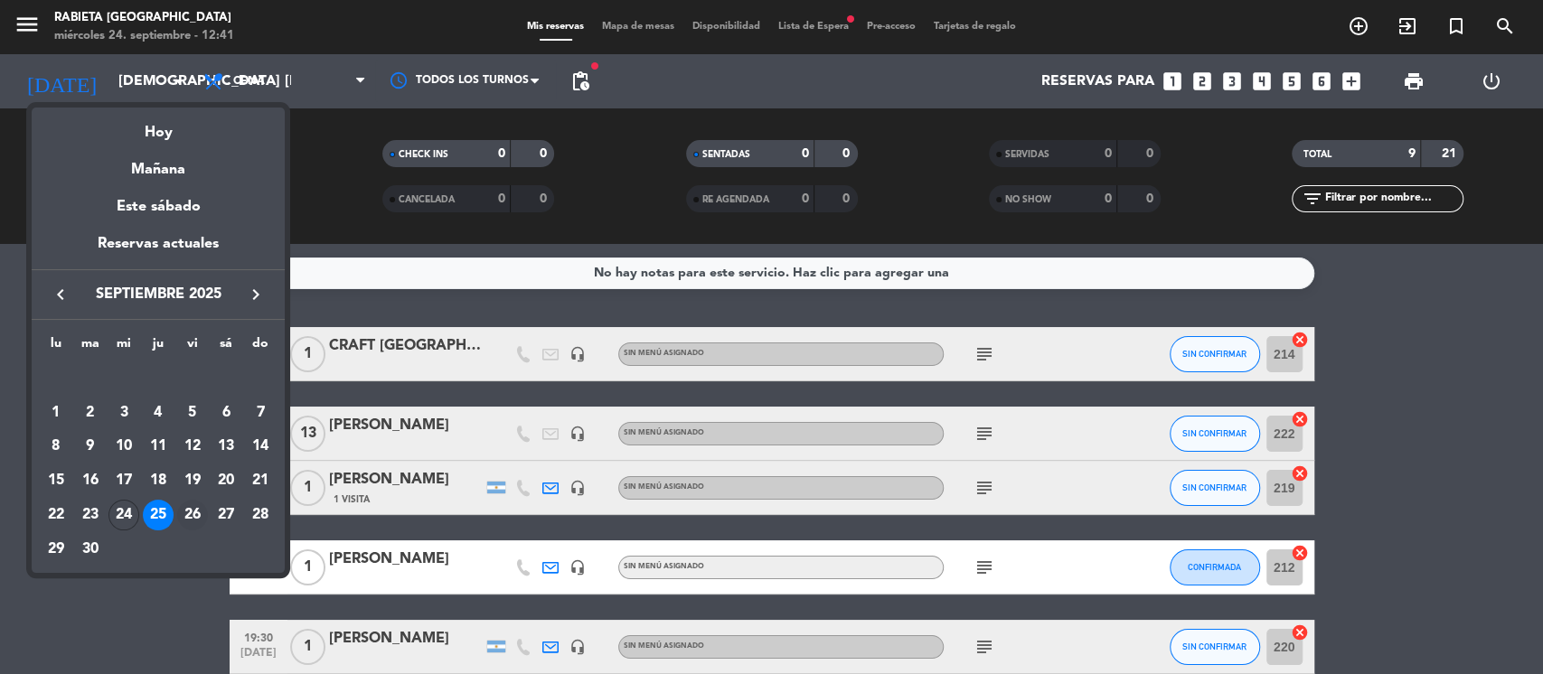
click at [192, 516] on div "26" at bounding box center [192, 515] width 31 height 31
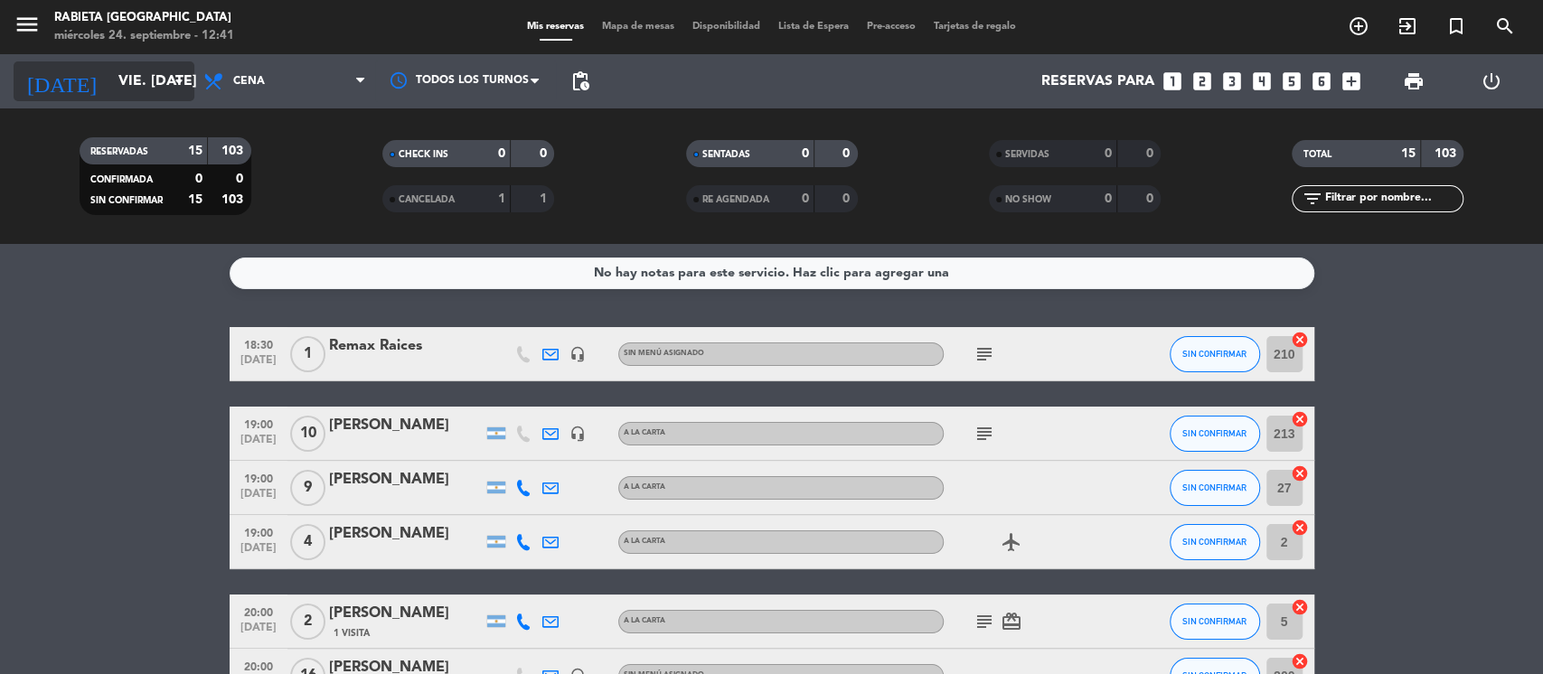
click at [155, 71] on input "vie. [DATE]" at bounding box center [204, 81] width 191 height 35
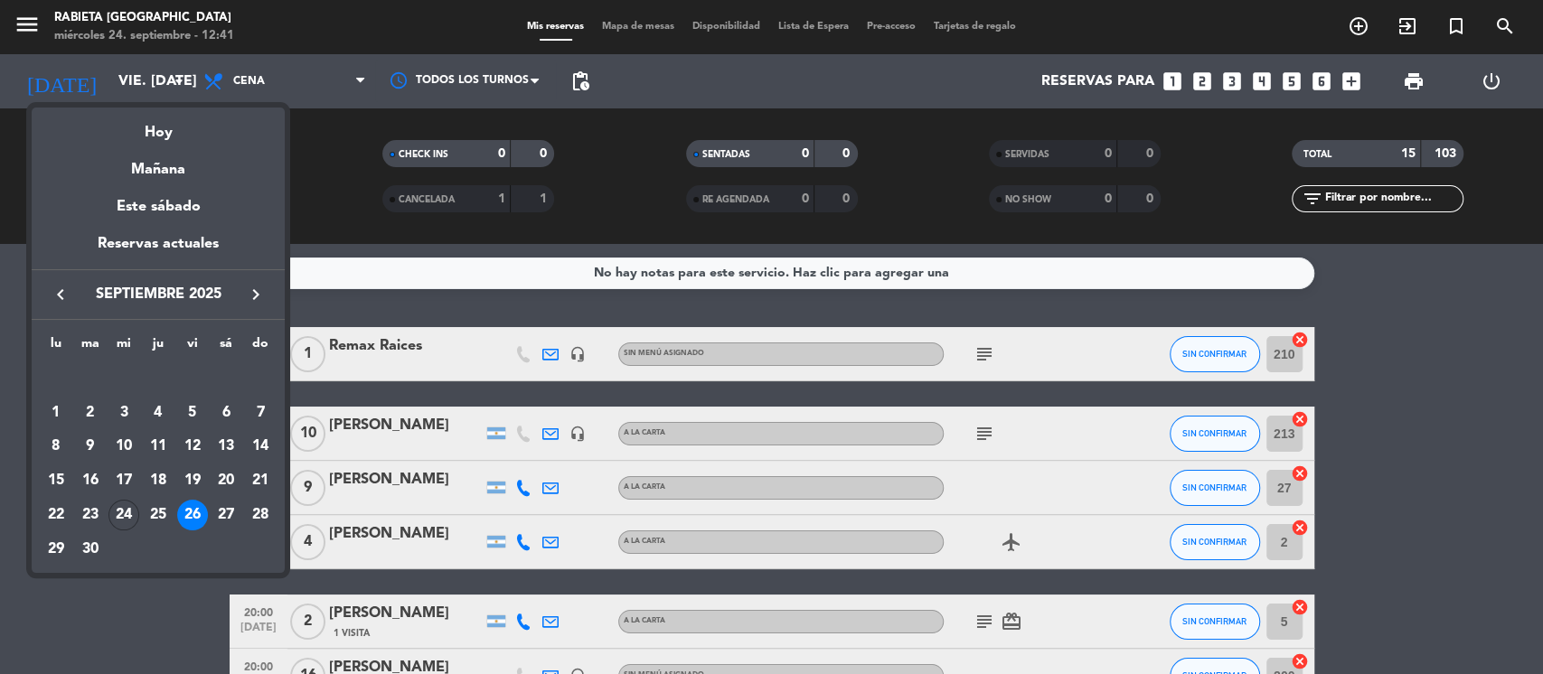
click at [251, 297] on icon "keyboard_arrow_right" at bounding box center [256, 295] width 22 height 22
click at [159, 416] on div "2" at bounding box center [158, 413] width 31 height 31
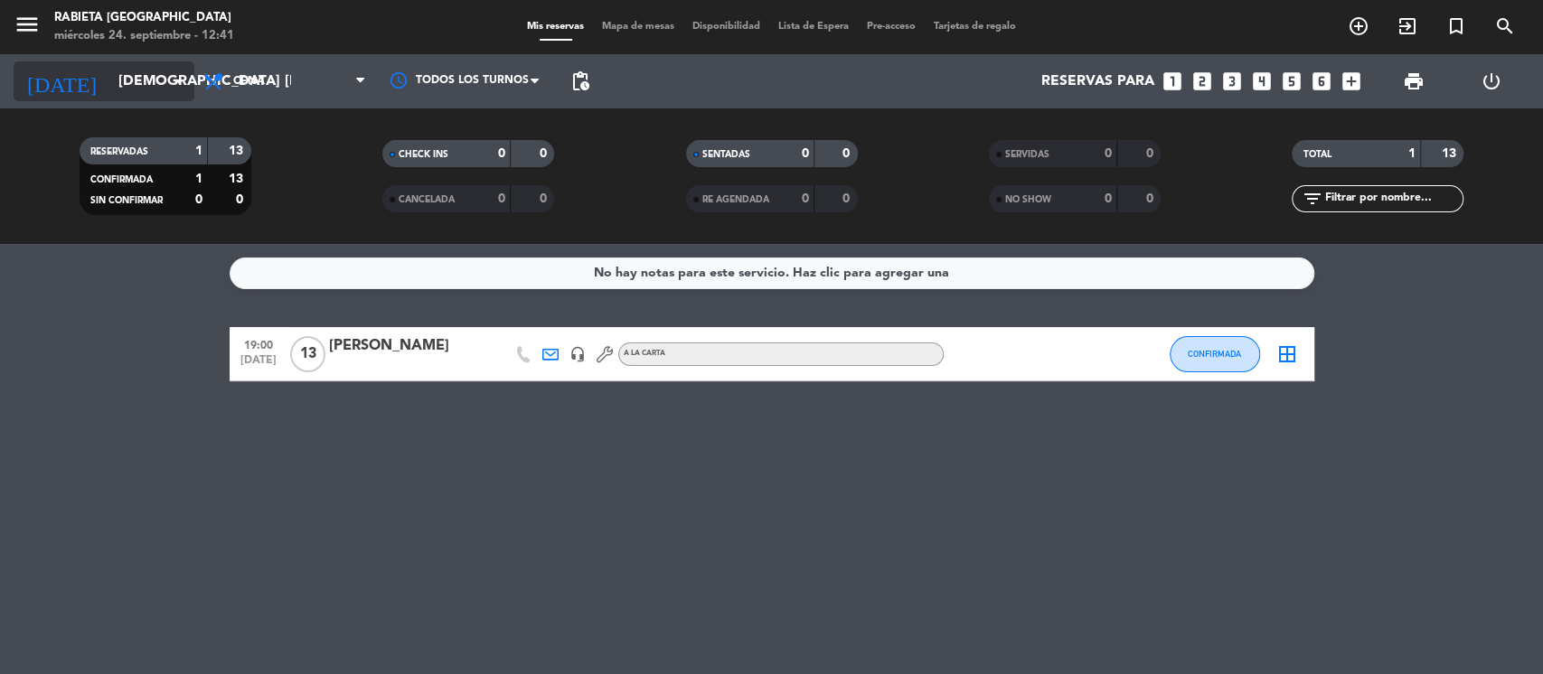
click at [139, 87] on input "[DEMOGRAPHIC_DATA] [DATE]" at bounding box center [204, 81] width 191 height 35
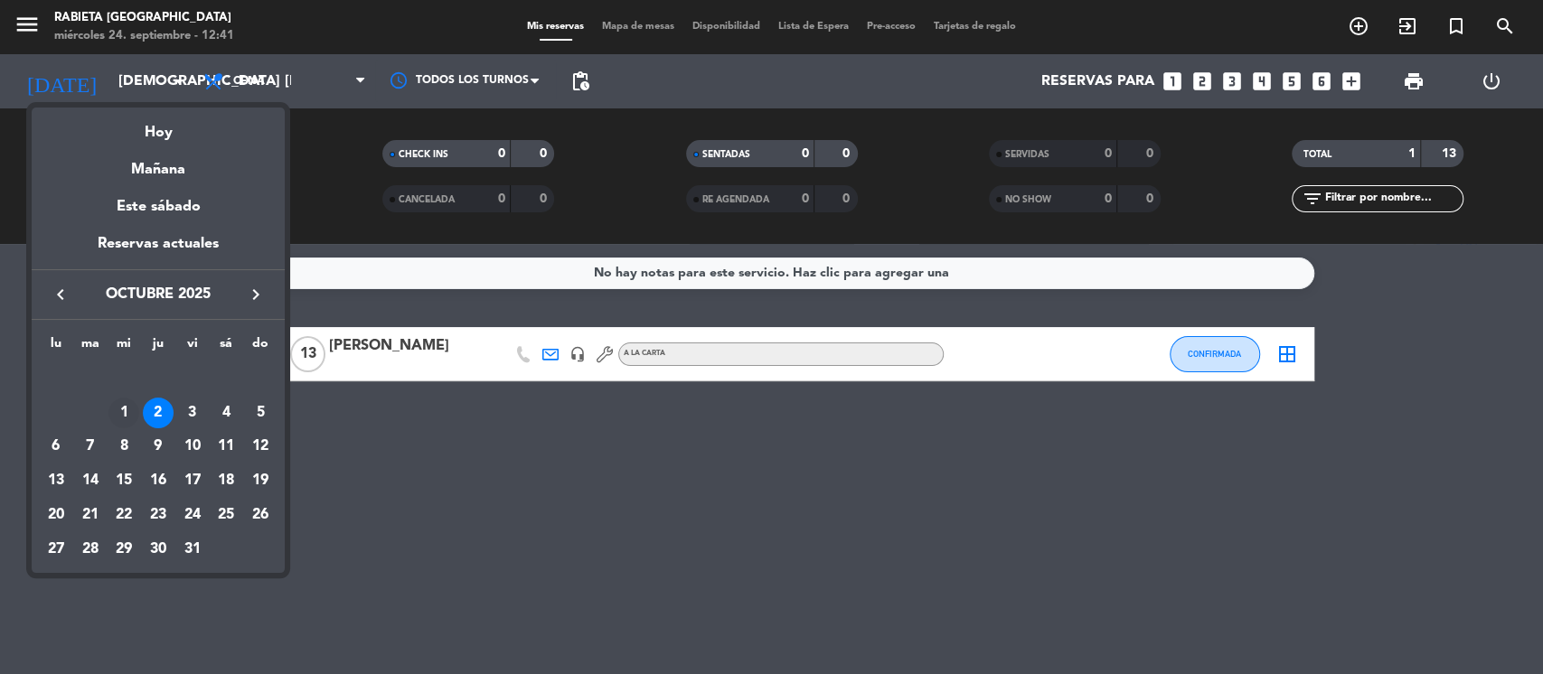
click at [127, 412] on div "1" at bounding box center [123, 413] width 31 height 31
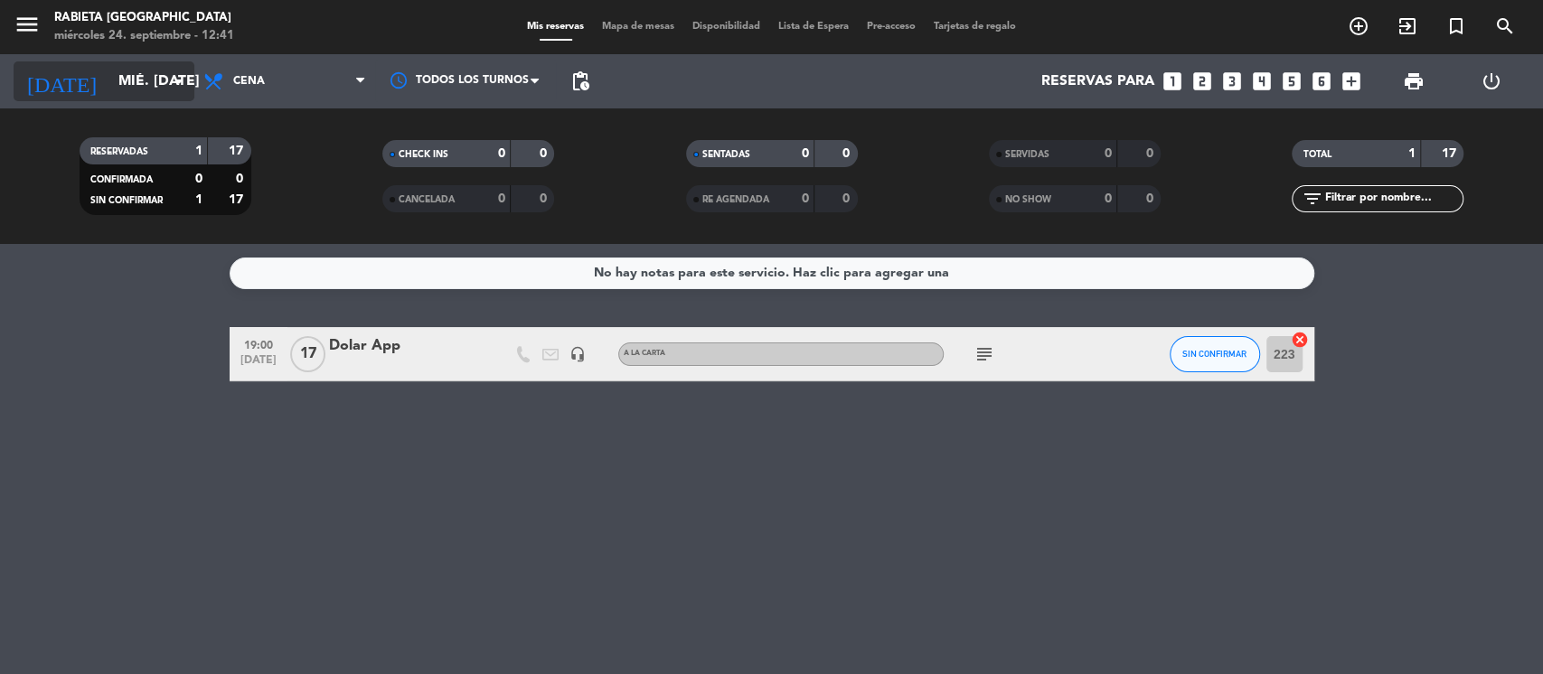
click at [145, 88] on input "mié. [DATE]" at bounding box center [204, 81] width 191 height 35
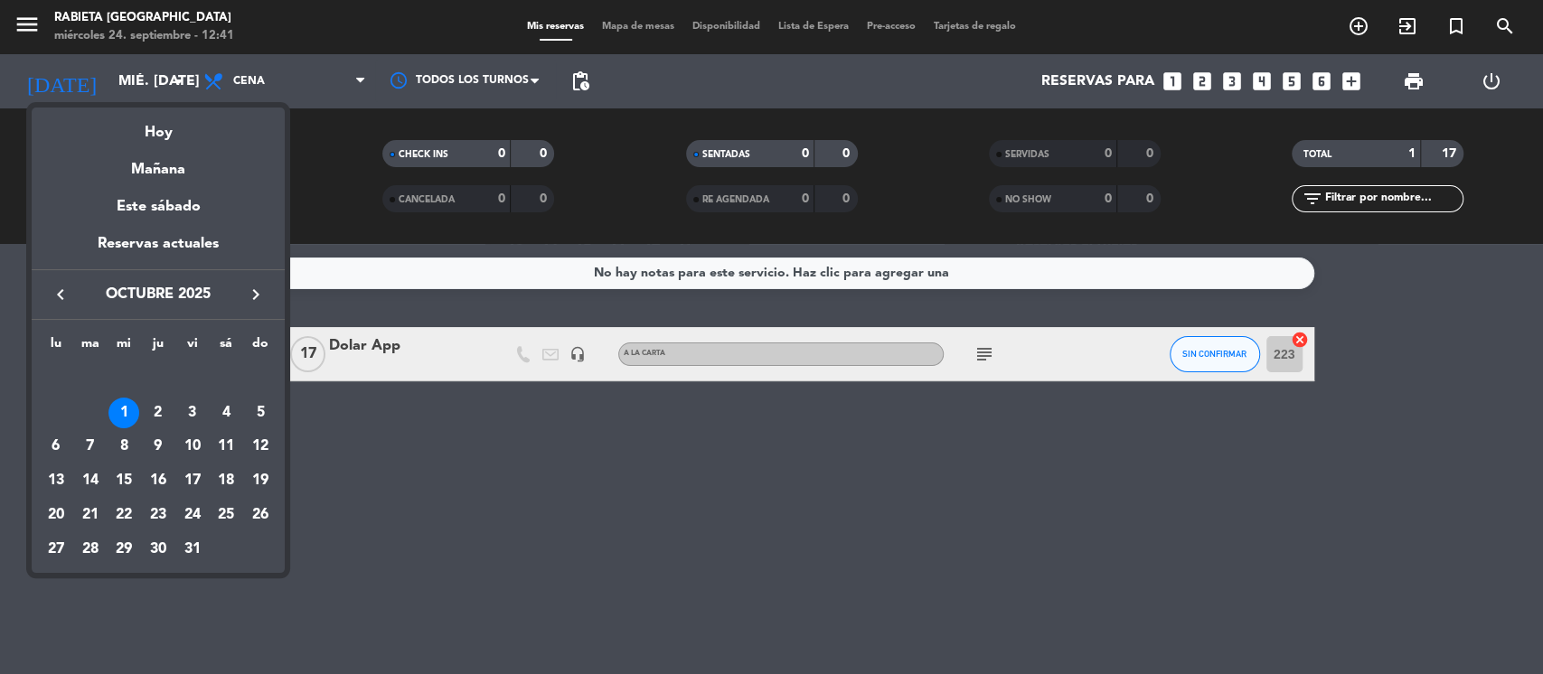
click at [55, 305] on icon "keyboard_arrow_left" at bounding box center [61, 295] width 22 height 22
click at [230, 504] on div "27" at bounding box center [226, 515] width 31 height 31
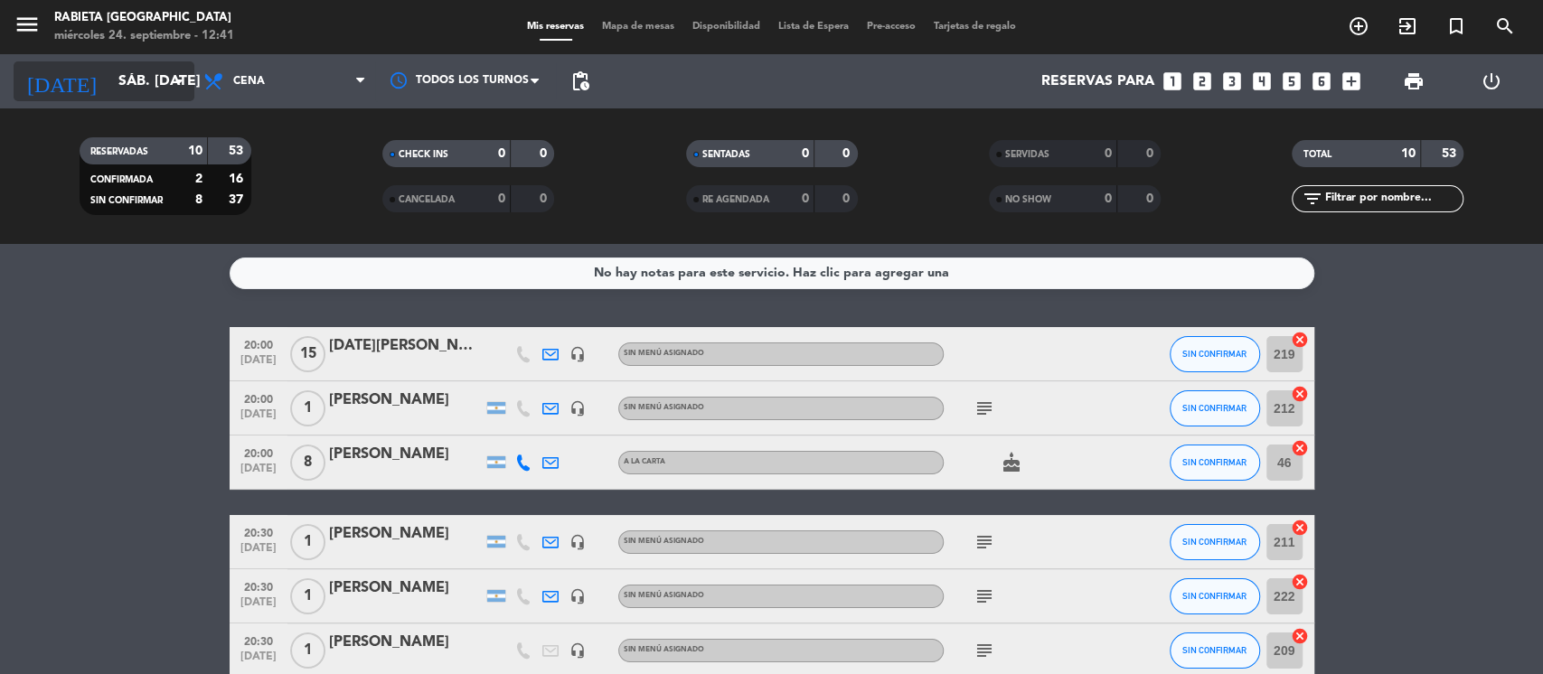
click at [122, 88] on input "sáb. [DATE]" at bounding box center [204, 81] width 191 height 35
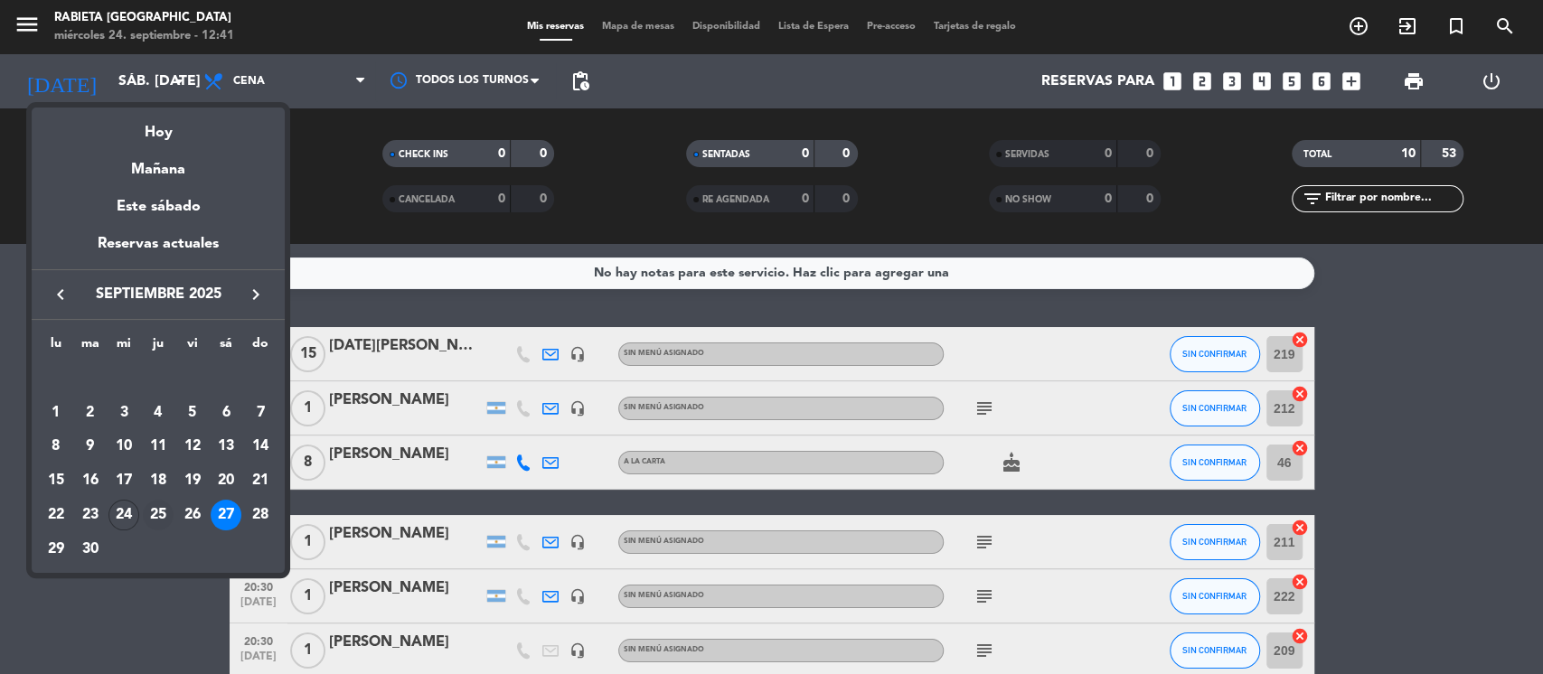
click at [148, 514] on div "25" at bounding box center [158, 515] width 31 height 31
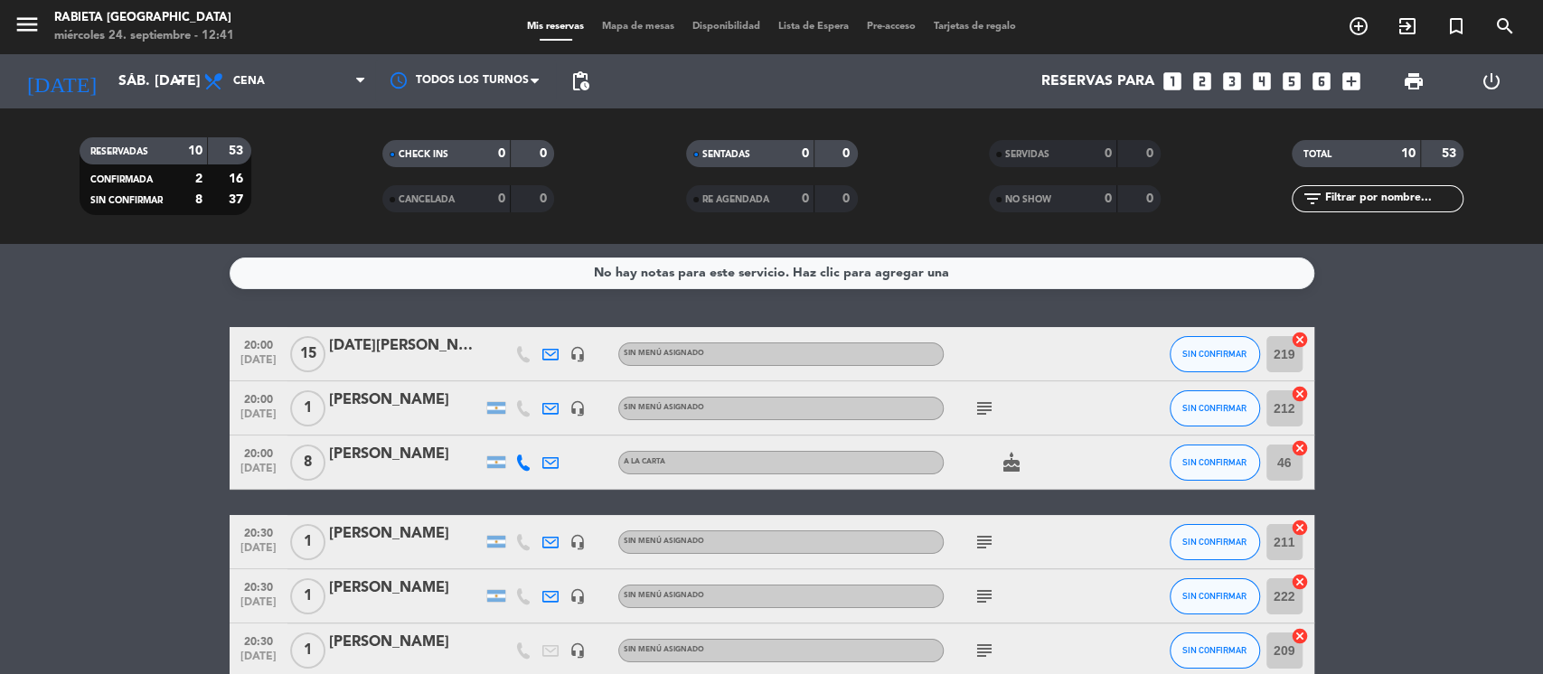
type input "[DEMOGRAPHIC_DATA] [DATE]"
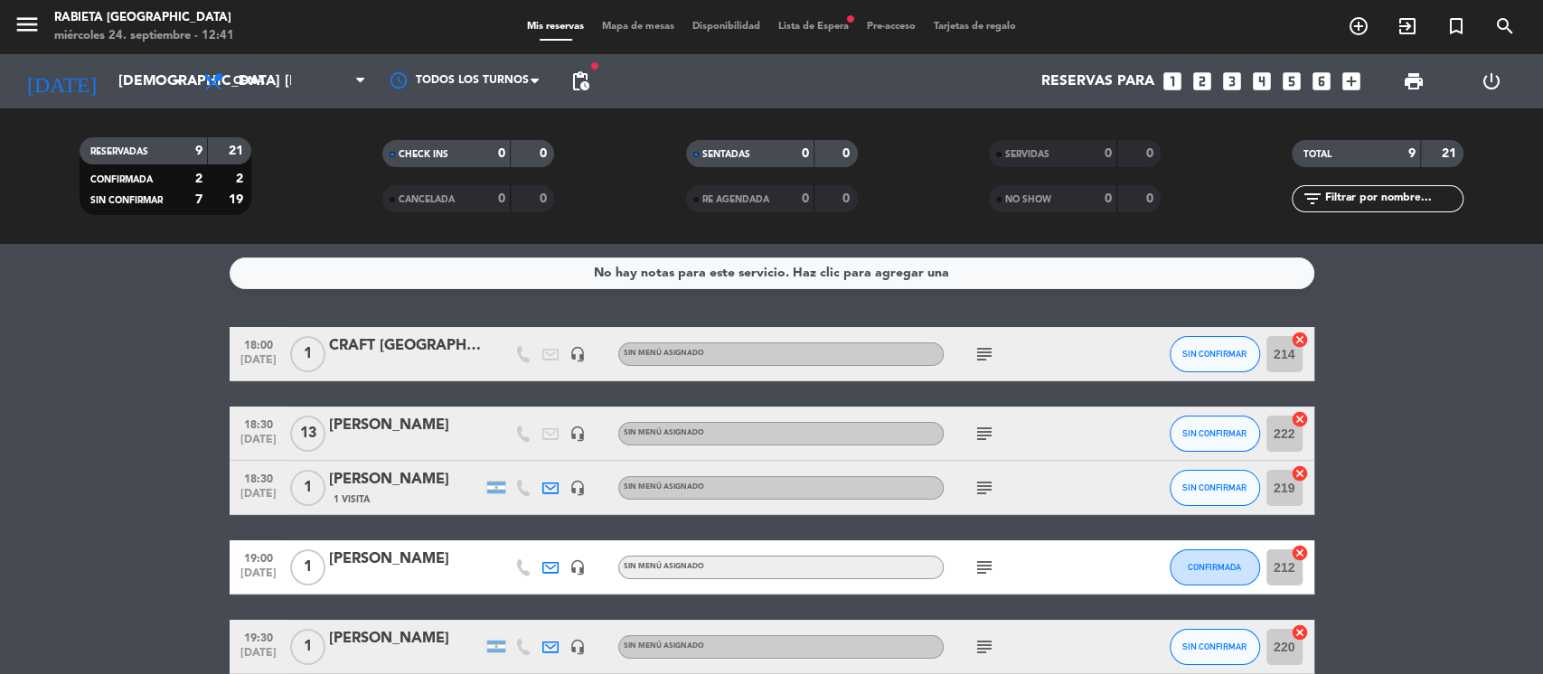
click at [834, 27] on span "Lista de Espera fiber_manual_record" at bounding box center [813, 27] width 89 height 10
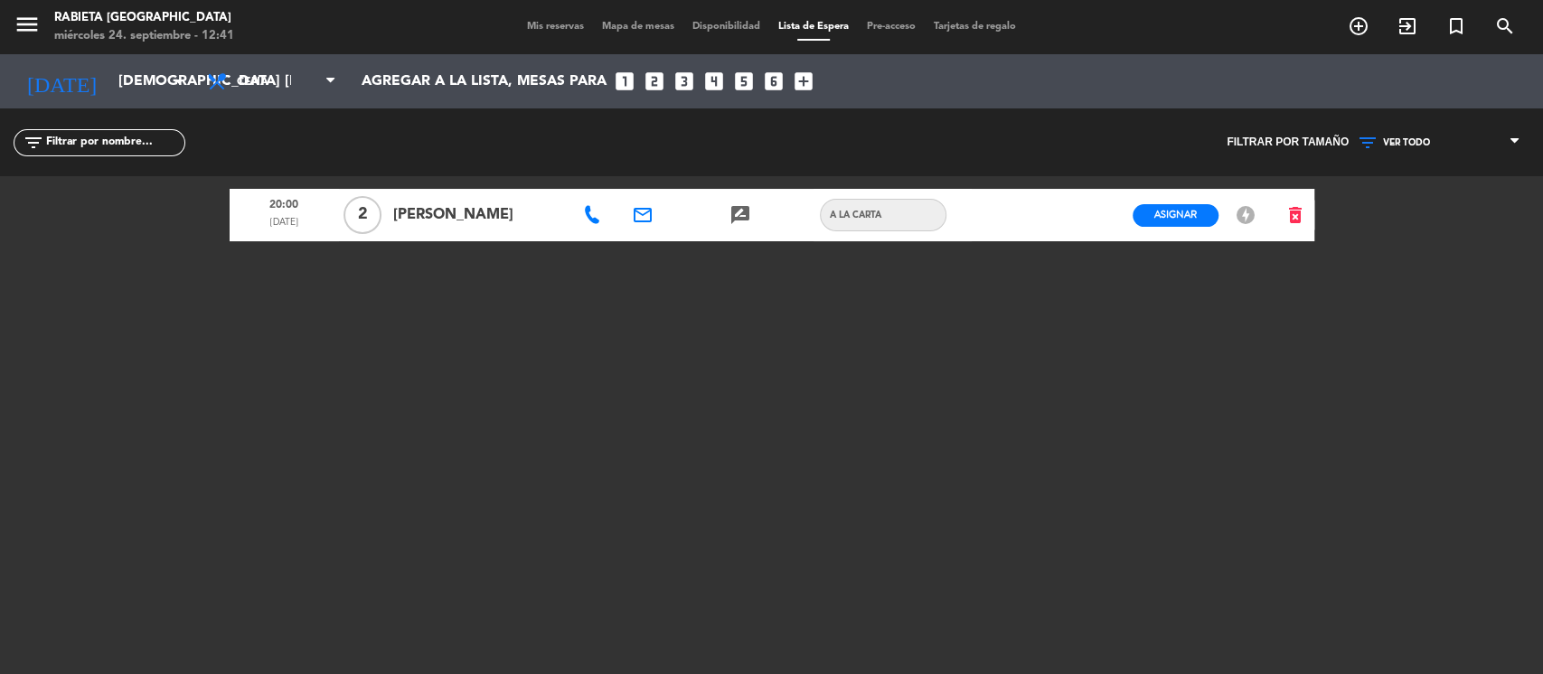
click at [1408, 146] on span "VER TODO" at bounding box center [1406, 142] width 47 height 11
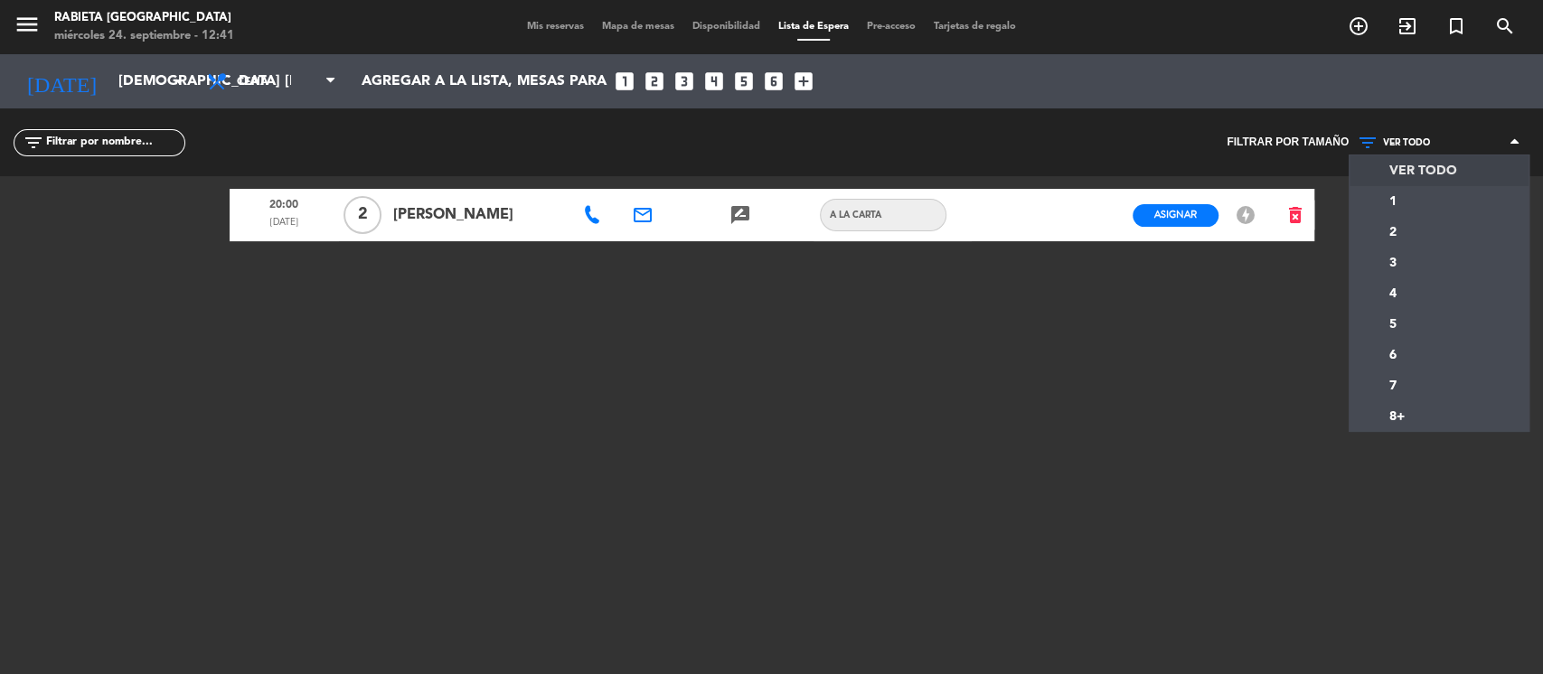
click at [1408, 146] on span "VER TODO" at bounding box center [1406, 142] width 47 height 11
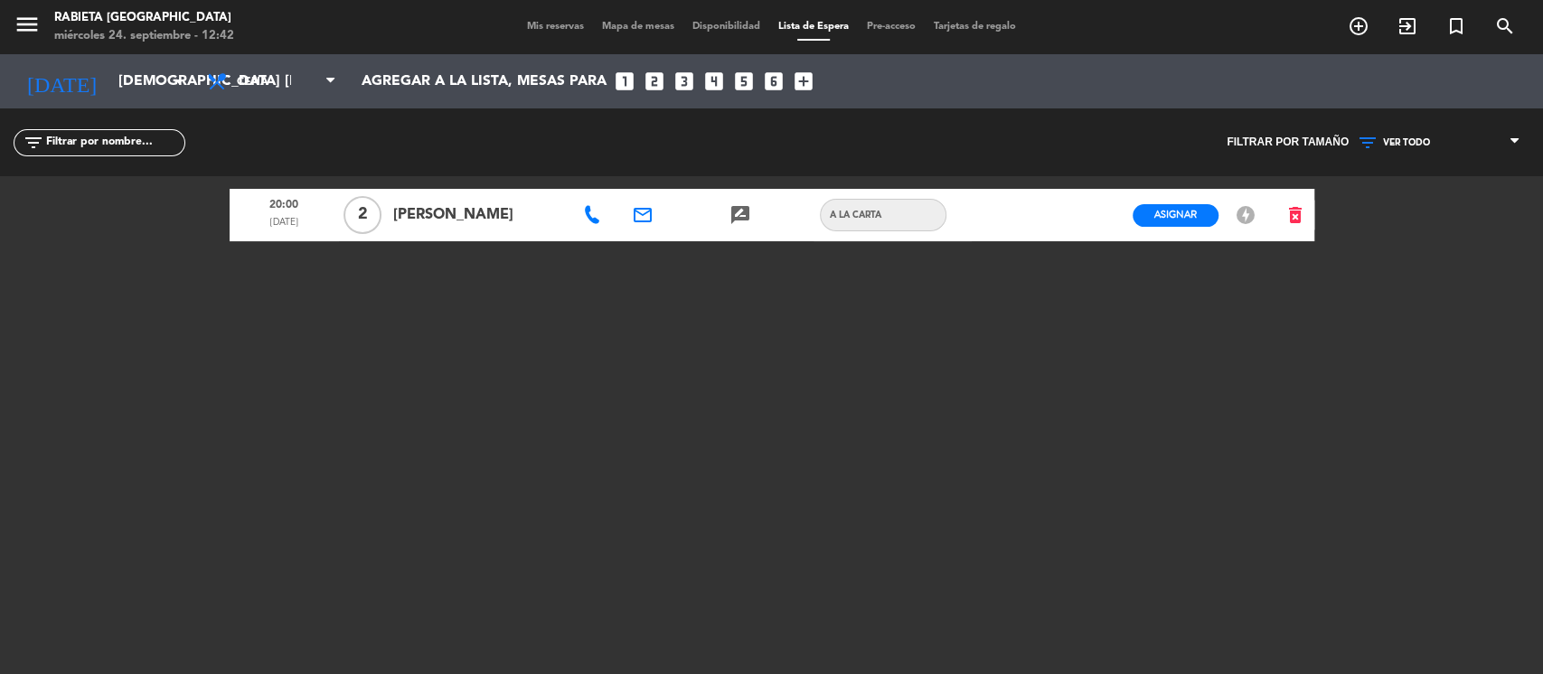
click at [1300, 429] on div "20:00 [DATE] 2 [PERSON_NAME] email rate_review credit_card A LA CARTA Asignar E…" at bounding box center [772, 402] width 1085 height 452
click at [145, 74] on input "[DEMOGRAPHIC_DATA] [DATE]" at bounding box center [204, 81] width 191 height 35
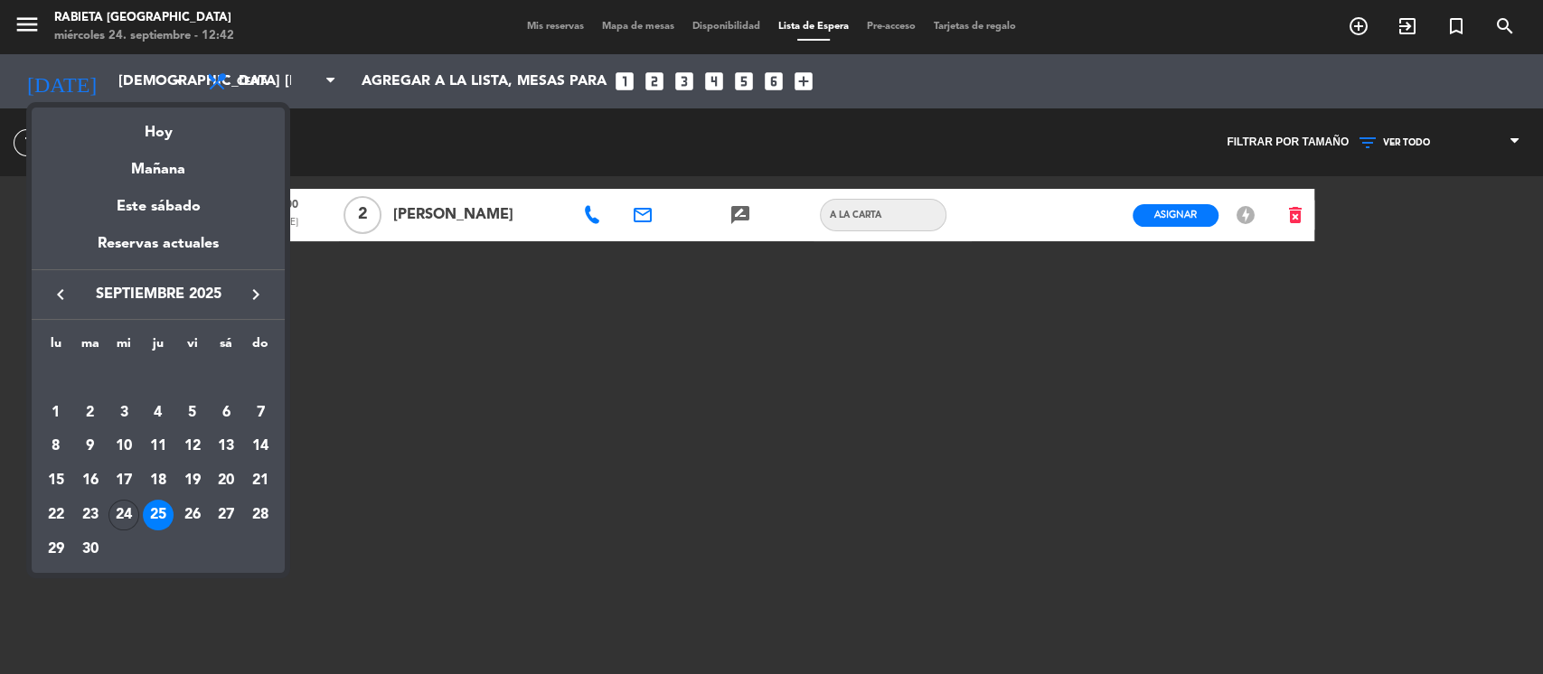
click at [448, 437] on div at bounding box center [771, 337] width 1543 height 674
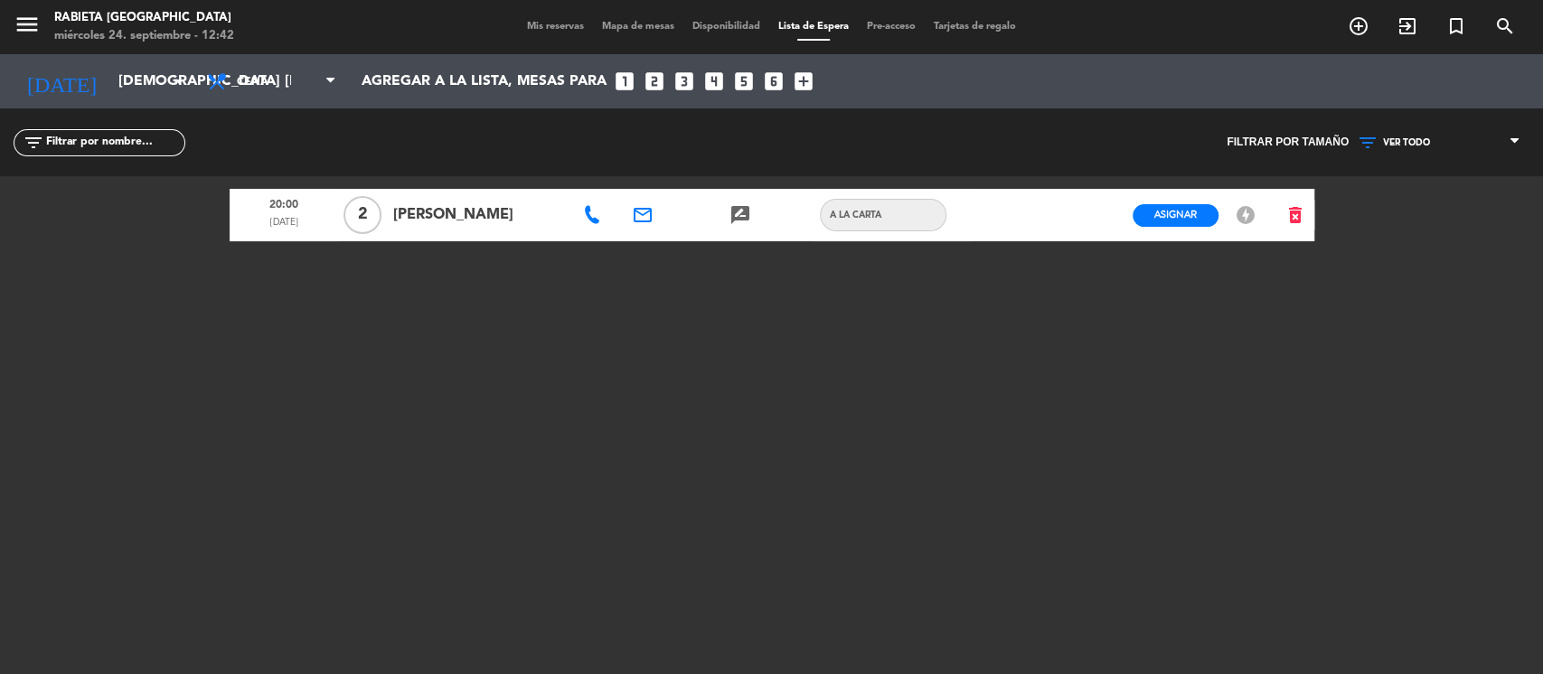
click at [532, 26] on span "Mis reservas" at bounding box center [555, 27] width 75 height 10
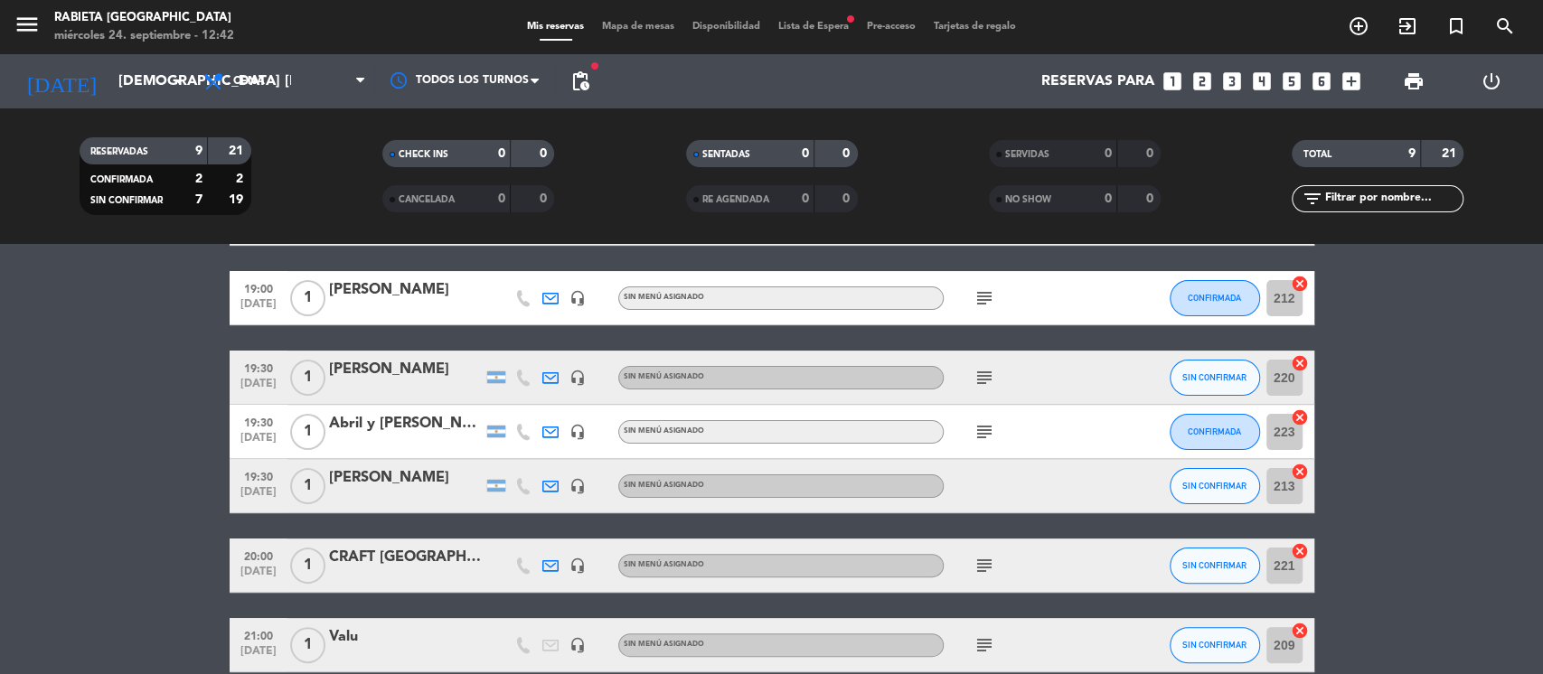
scroll to position [238, 0]
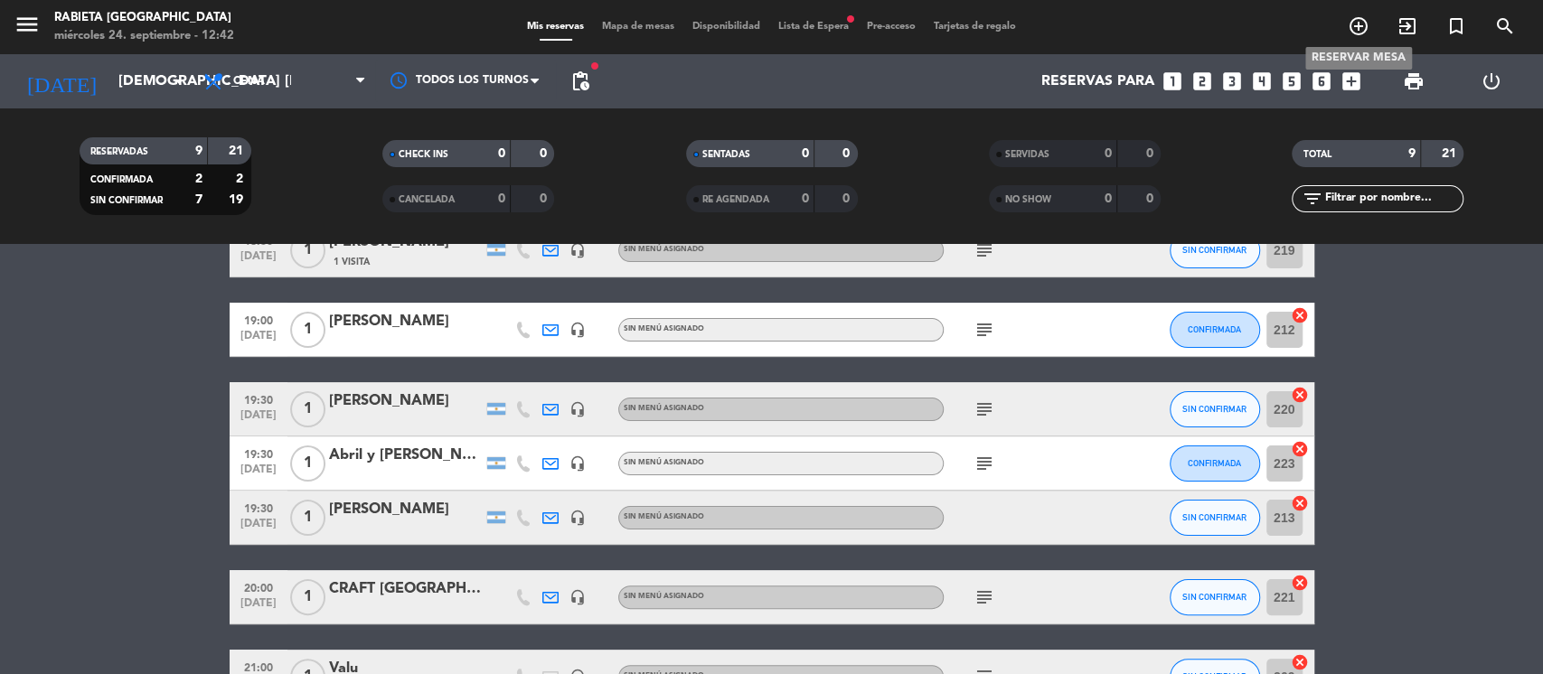
click at [1349, 22] on icon "add_circle_outline" at bounding box center [1359, 26] width 22 height 22
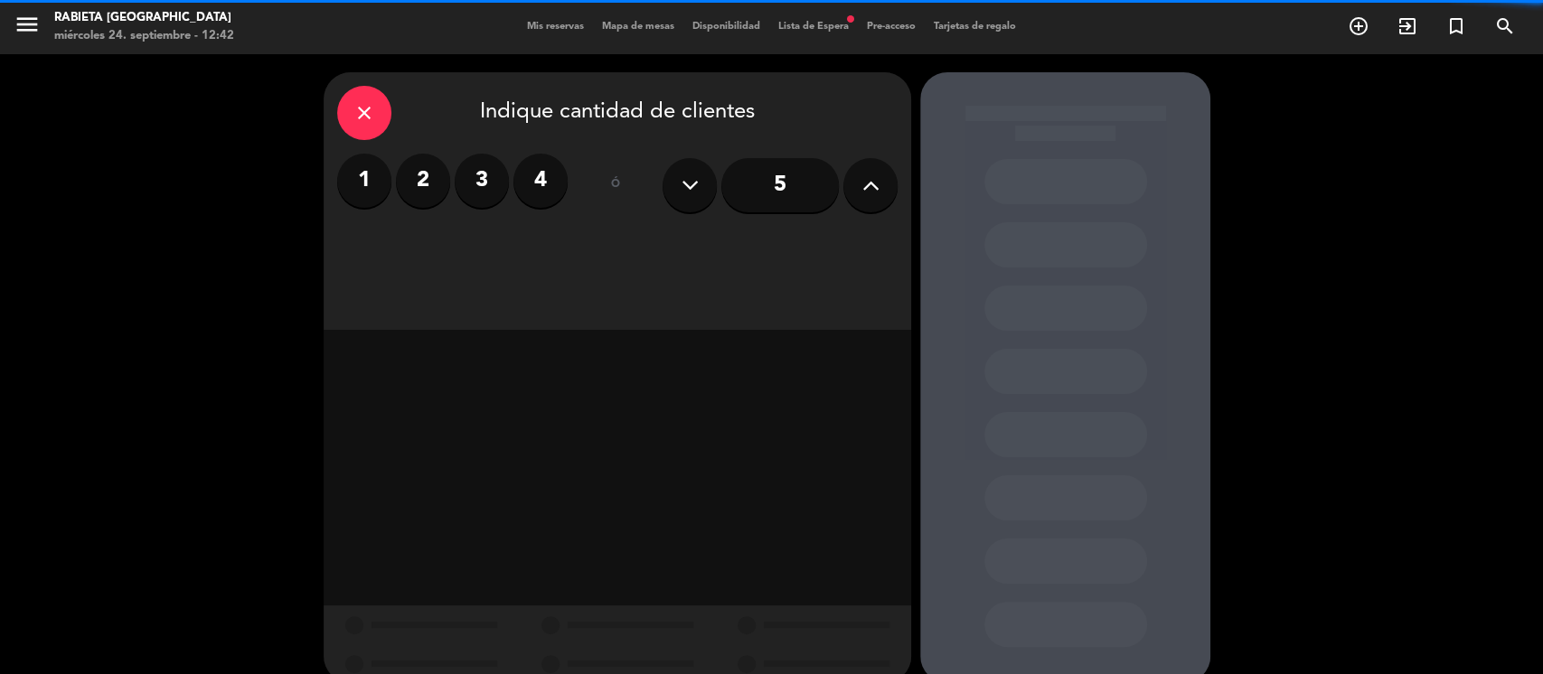
click at [473, 172] on label "3" at bounding box center [482, 181] width 54 height 54
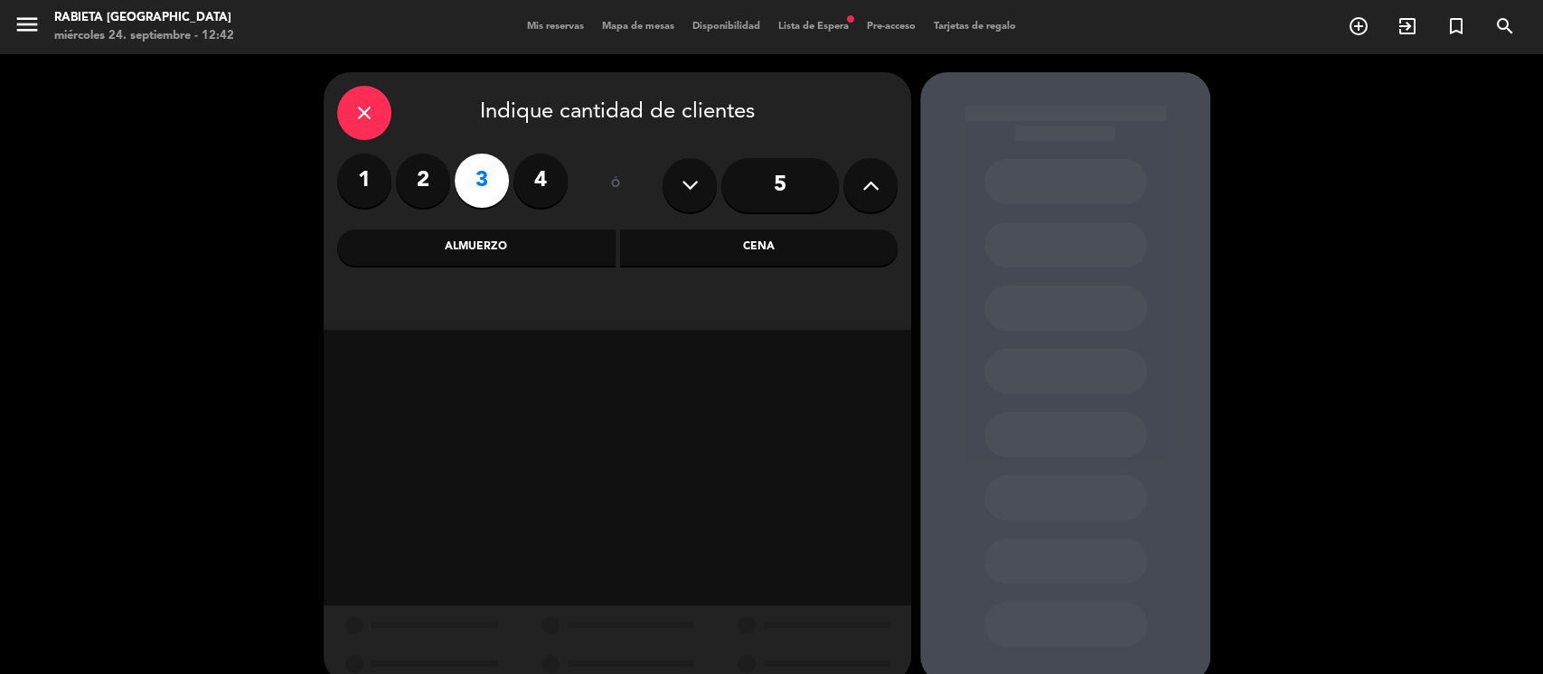
click at [815, 256] on div "Cena" at bounding box center [759, 248] width 278 height 36
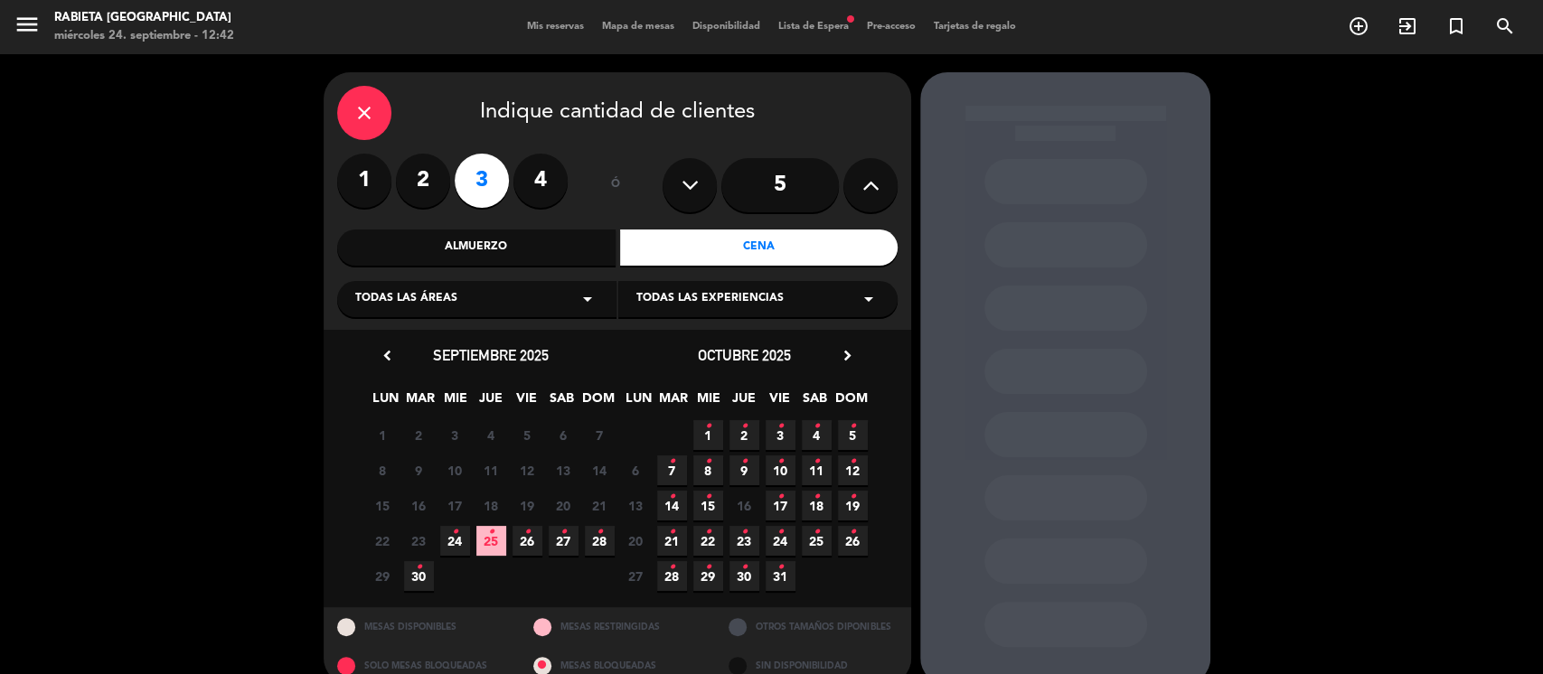
click at [532, 541] on span "26 •" at bounding box center [527, 541] width 30 height 30
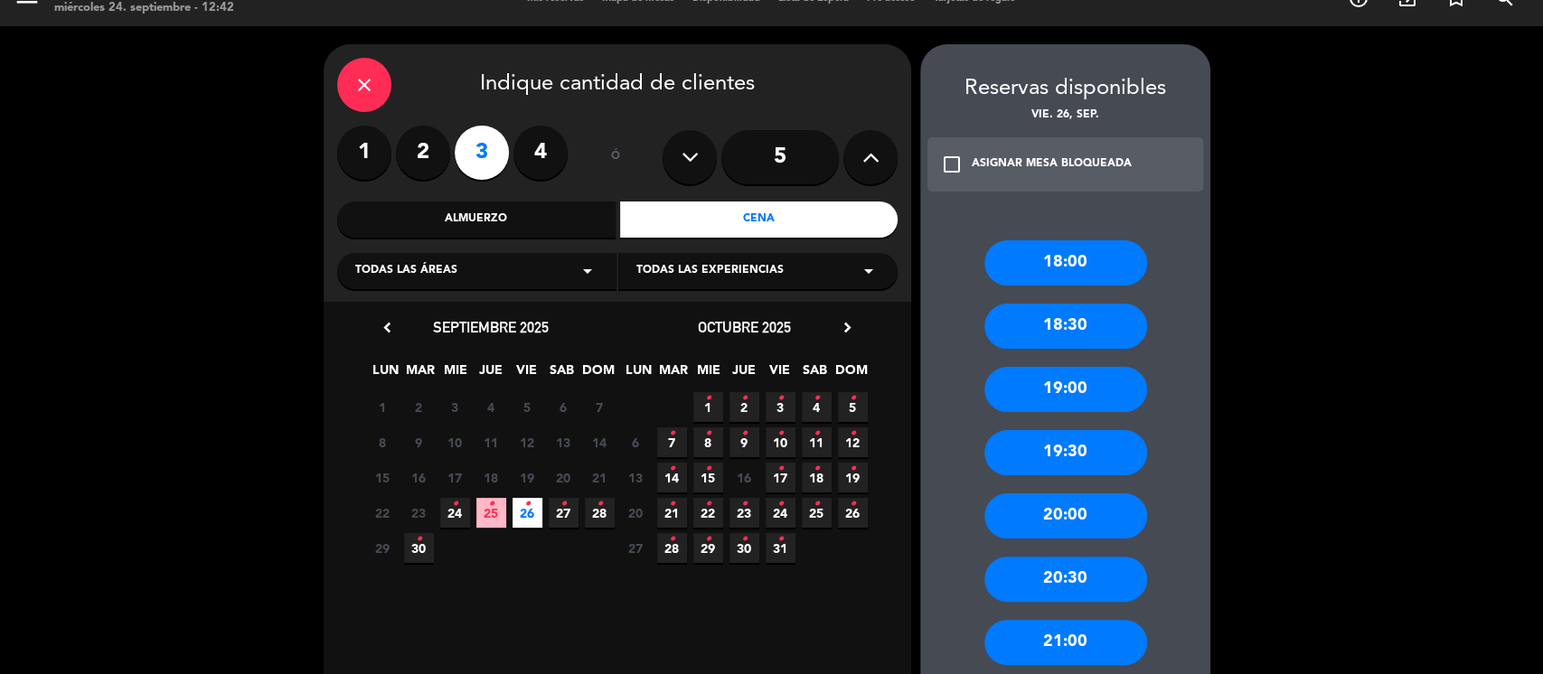
click at [481, 503] on span "25 •" at bounding box center [491, 513] width 30 height 30
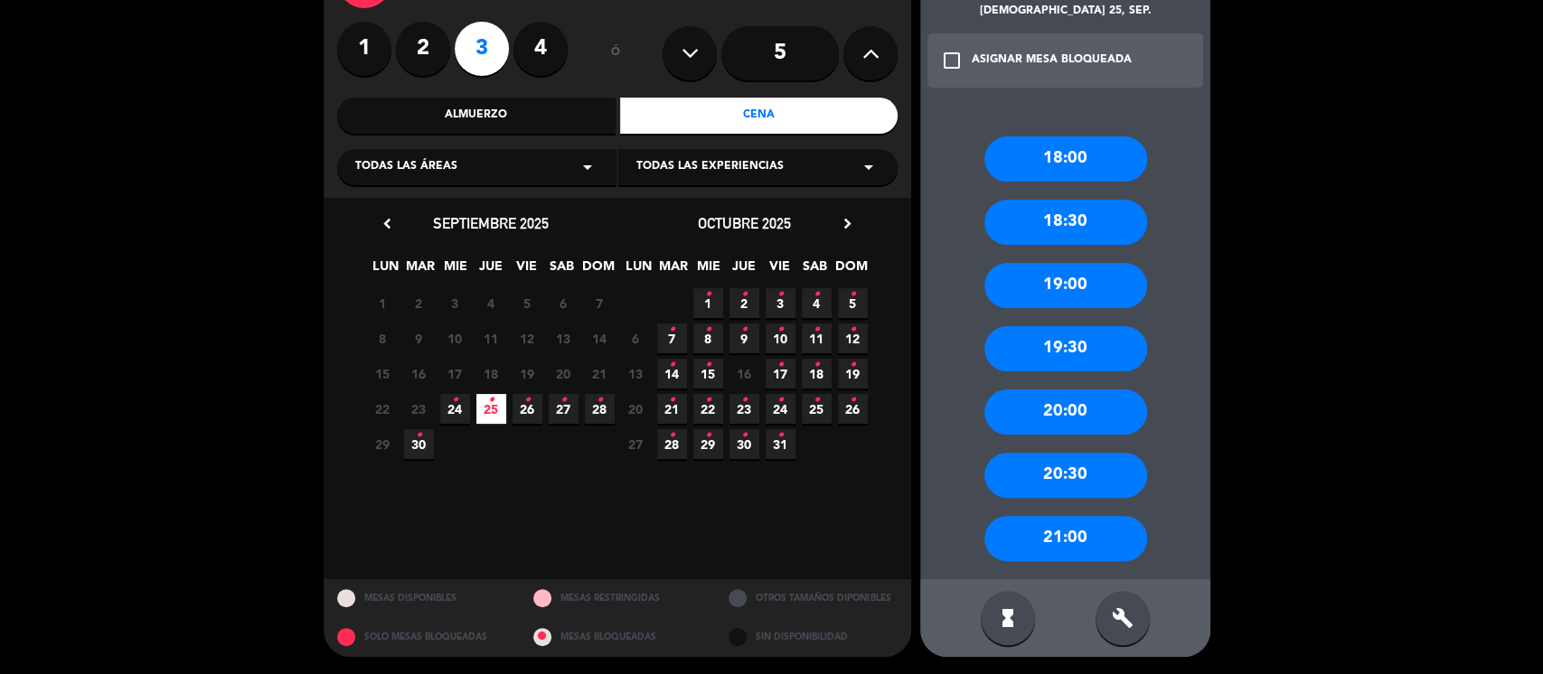
click at [1099, 369] on div "19:30" at bounding box center [1065, 348] width 163 height 45
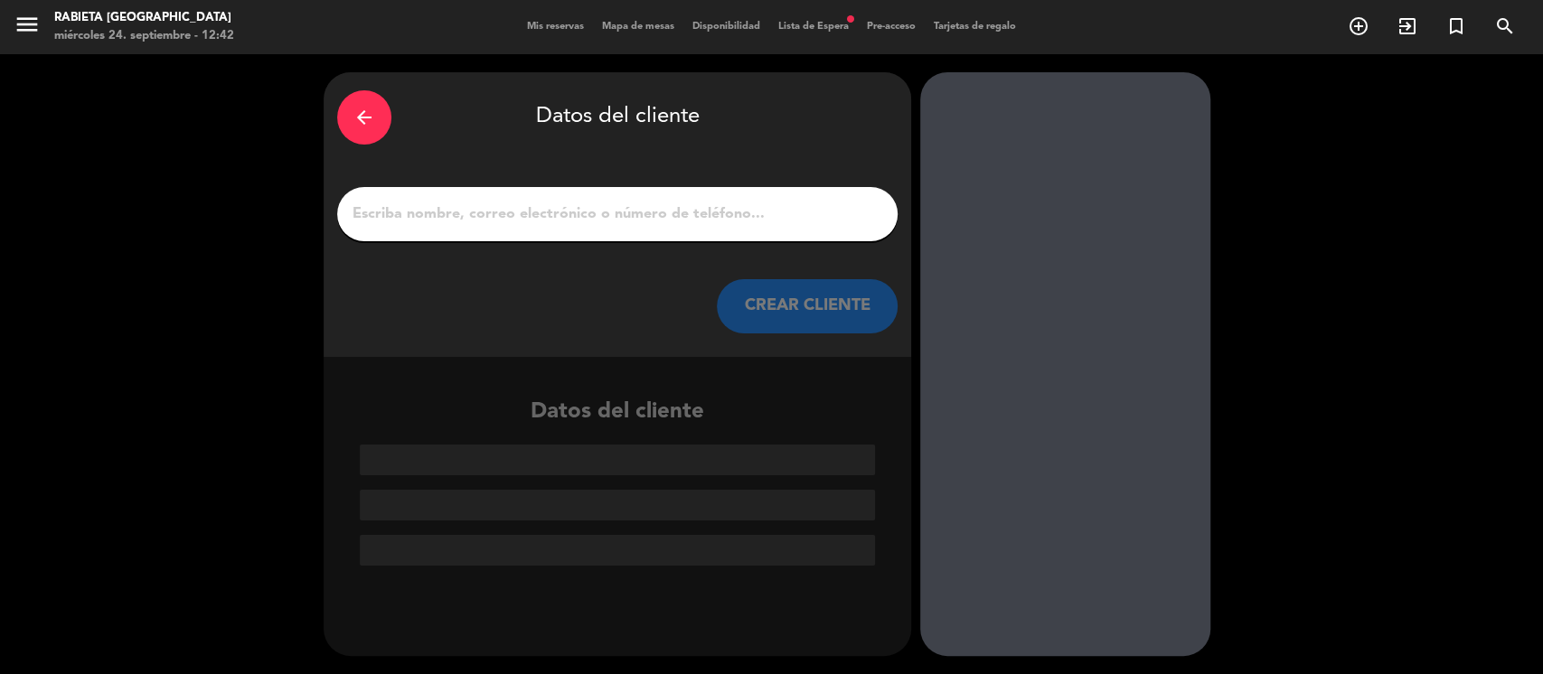
scroll to position [0, 0]
click at [621, 210] on input "1" at bounding box center [617, 214] width 533 height 25
paste input "[PERSON_NAME]"
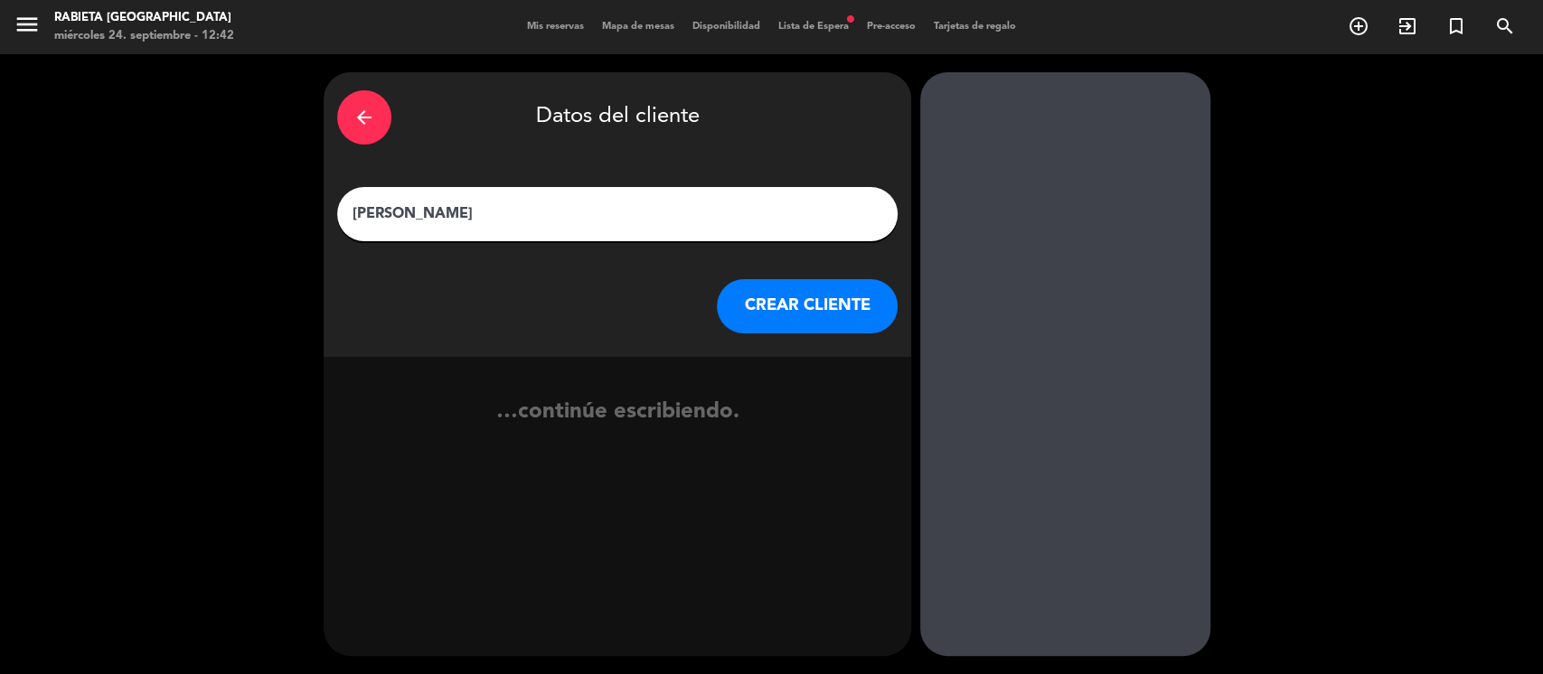
type input "[PERSON_NAME]"
click at [840, 330] on button "CREAR CLIENTE" at bounding box center [807, 306] width 181 height 54
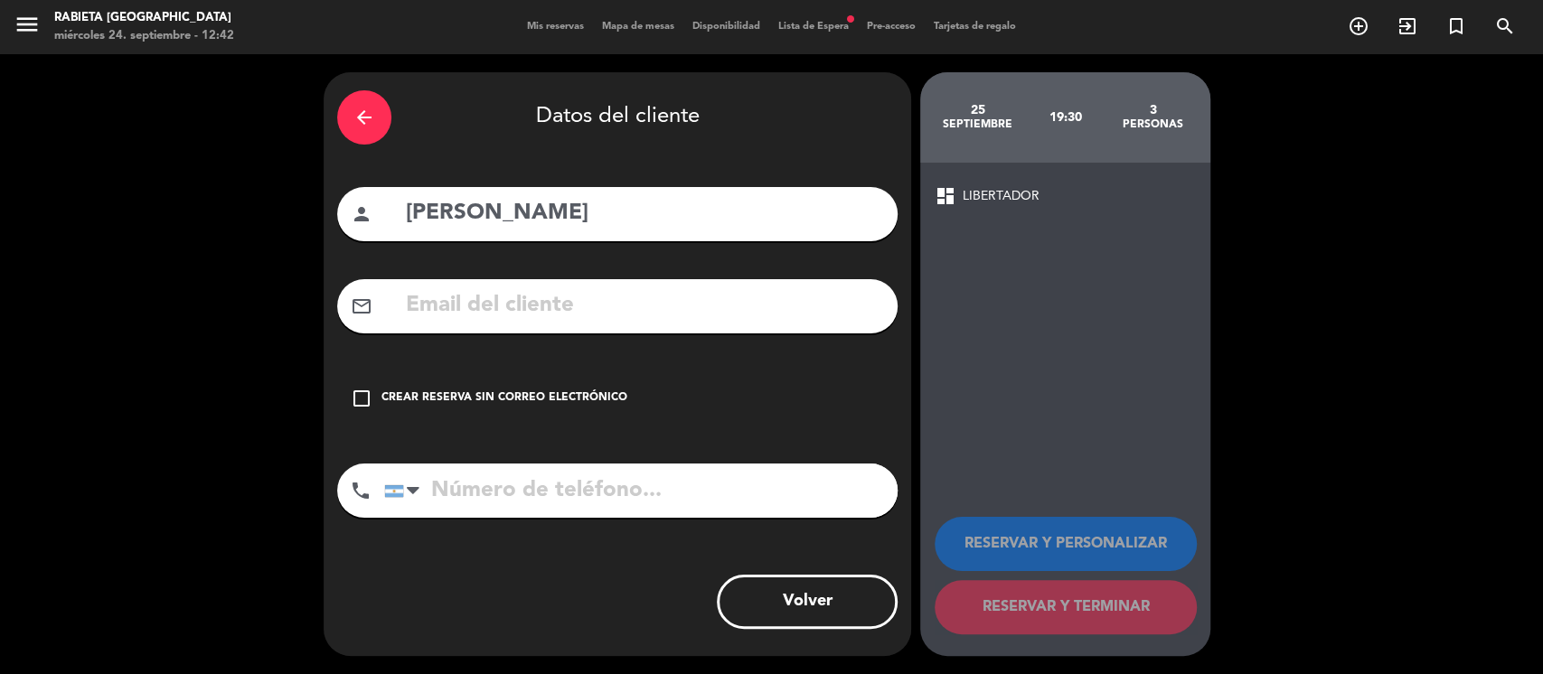
click at [544, 296] on input "text" at bounding box center [644, 305] width 480 height 37
paste input "[PERSON_NAME][EMAIL_ADDRESS][DOMAIN_NAME]"
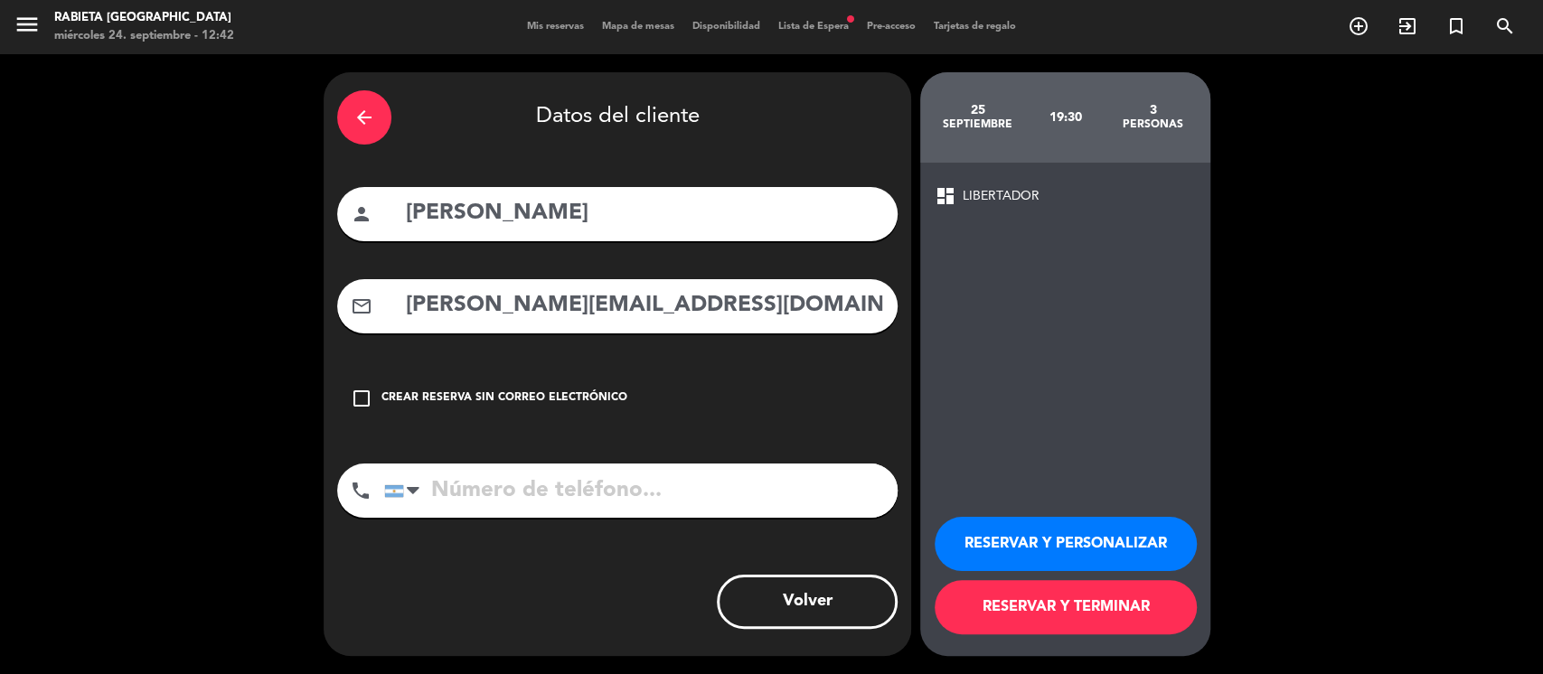
type input "[PERSON_NAME][EMAIL_ADDRESS][DOMAIN_NAME]"
click at [1050, 524] on button "RESERVAR Y PERSONALIZAR" at bounding box center [1066, 544] width 262 height 54
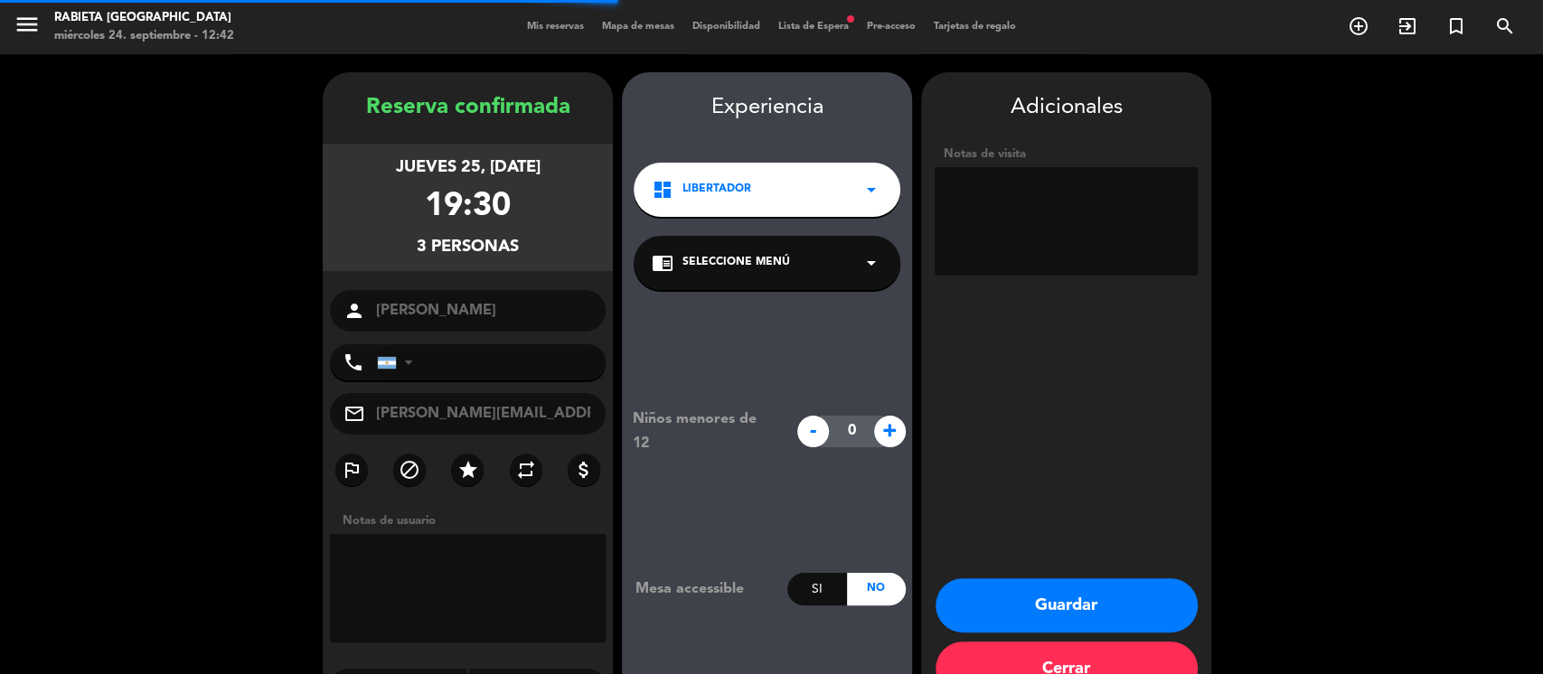
scroll to position [48, 0]
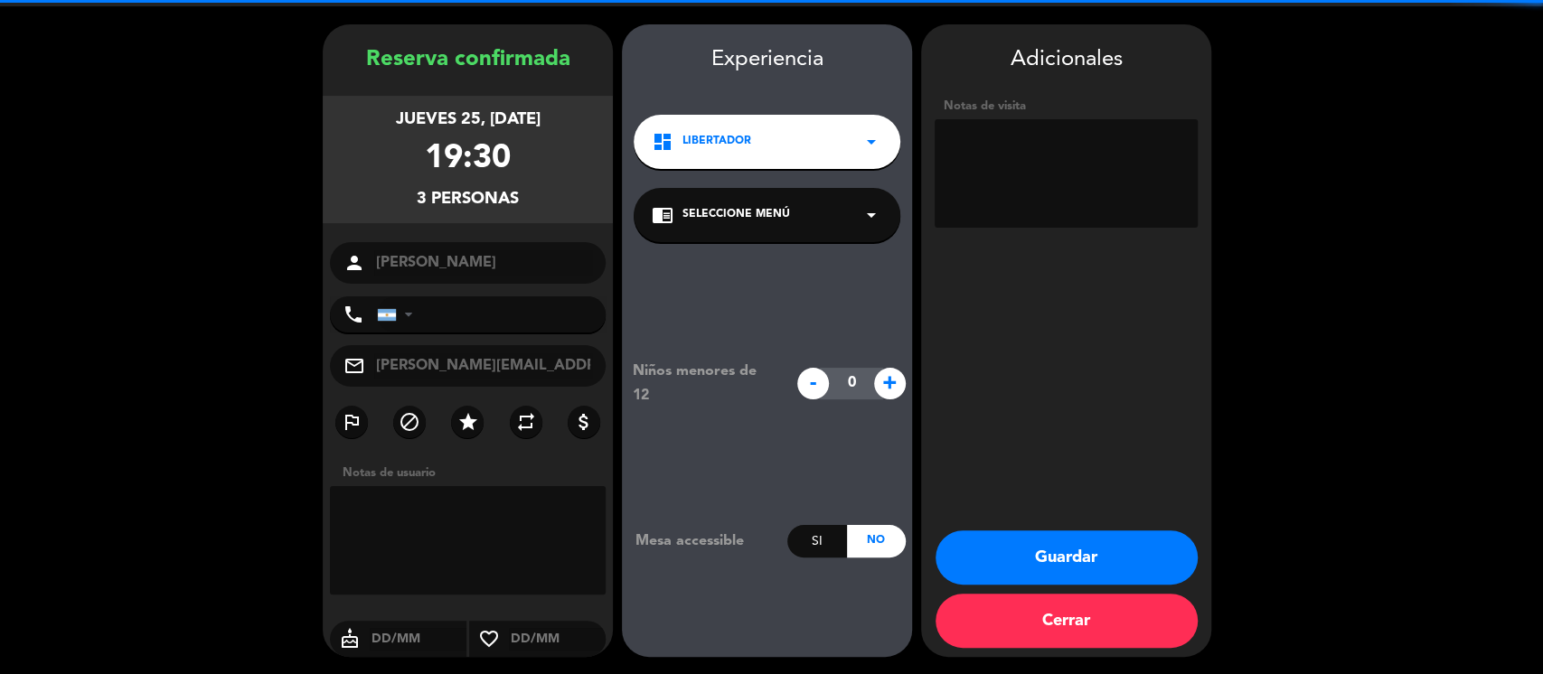
click at [1048, 153] on textarea at bounding box center [1066, 173] width 263 height 108
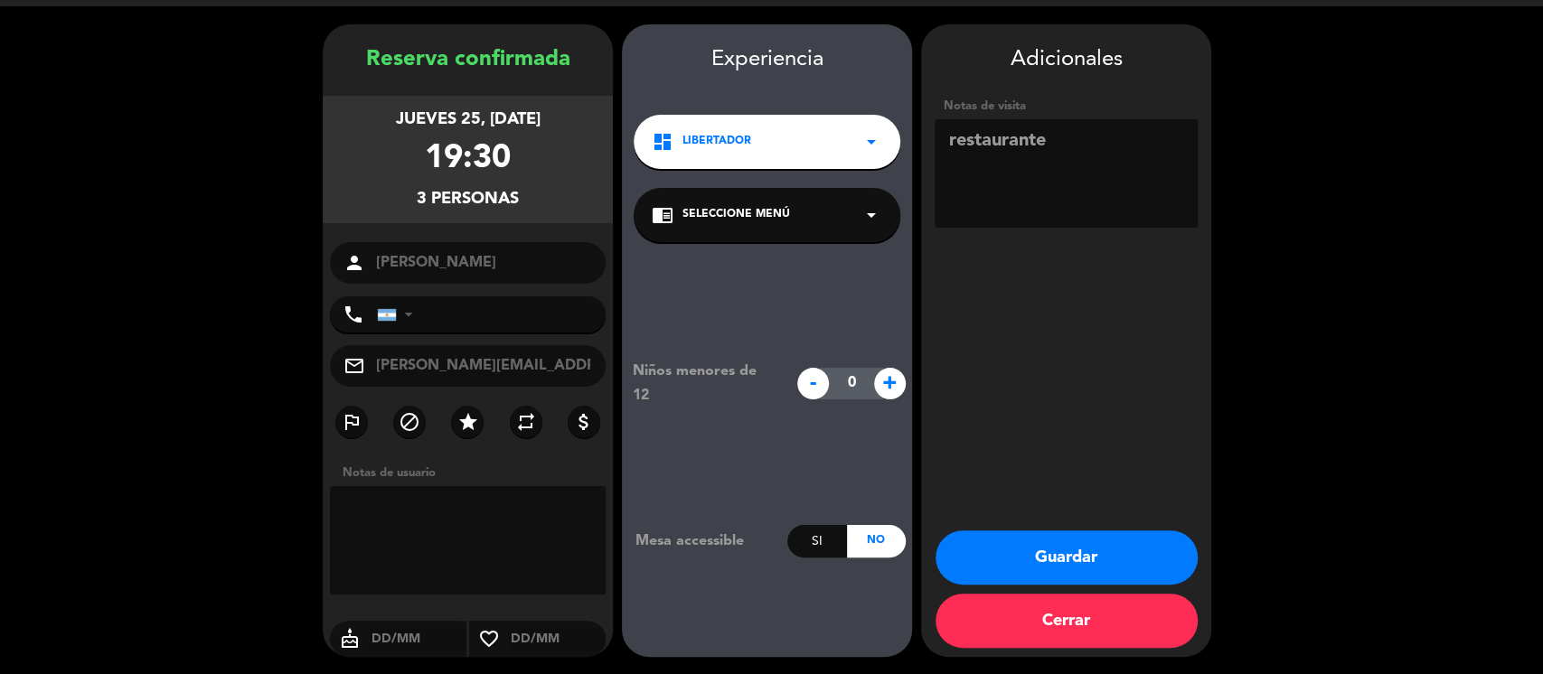
type textarea "restaurante"
click at [1022, 541] on button "Guardar" at bounding box center [1066, 558] width 262 height 54
